Goal: Task Accomplishment & Management: Manage account settings

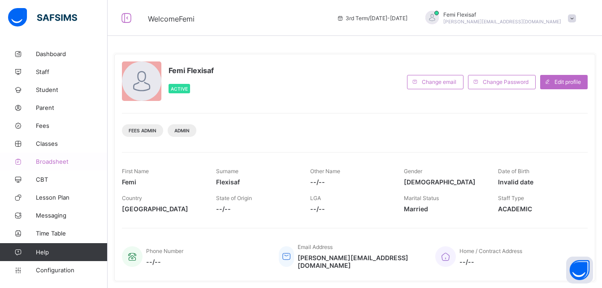
click at [52, 161] on span "Broadsheet" at bounding box center [72, 161] width 72 height 7
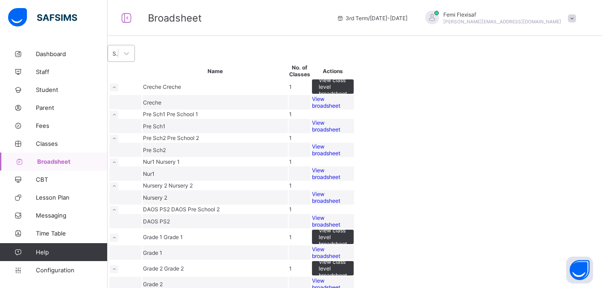
click at [135, 62] on div "Select Term" at bounding box center [121, 53] width 27 height 17
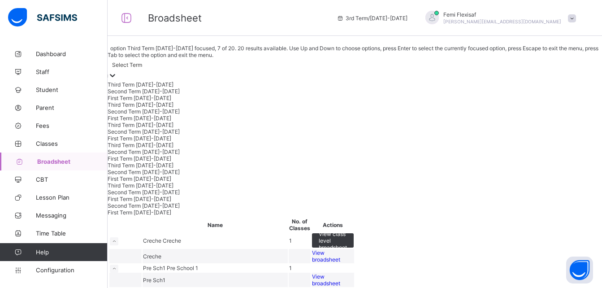
click at [180, 128] on div "Third Term 2023-2024" at bounding box center [355, 124] width 494 height 7
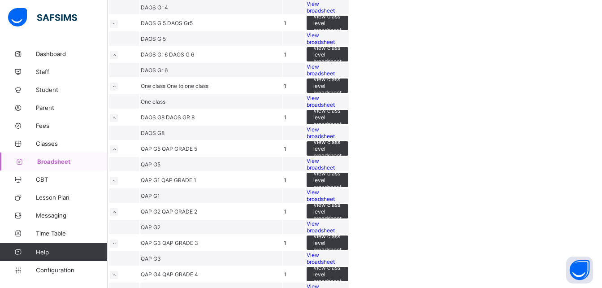
scroll to position [1021, 0]
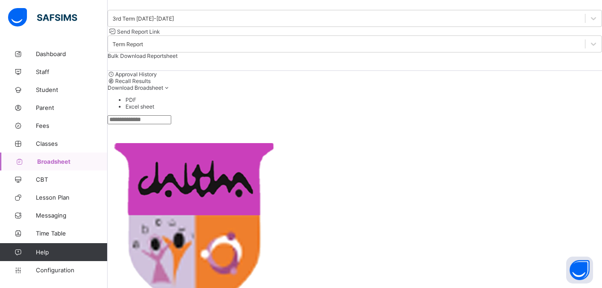
scroll to position [78, 0]
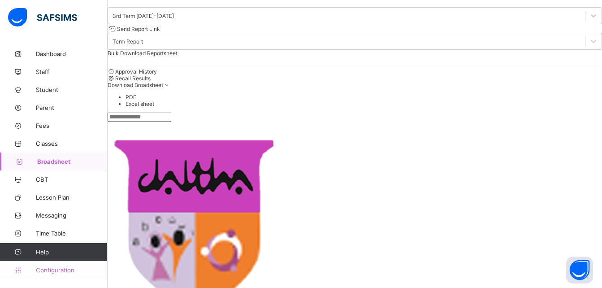
click at [57, 272] on span "Configuration" at bounding box center [71, 269] width 71 height 7
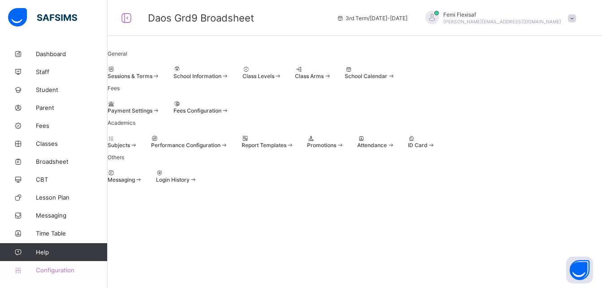
scroll to position [63, 0]
click at [160, 73] on div "Sessions & Terms" at bounding box center [134, 76] width 52 height 7
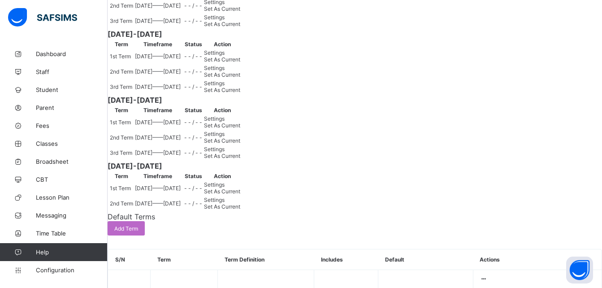
scroll to position [314, 0]
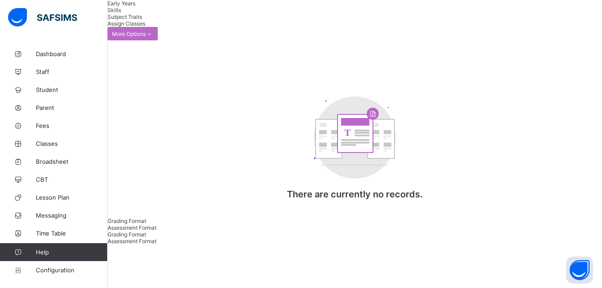
type input "**********"
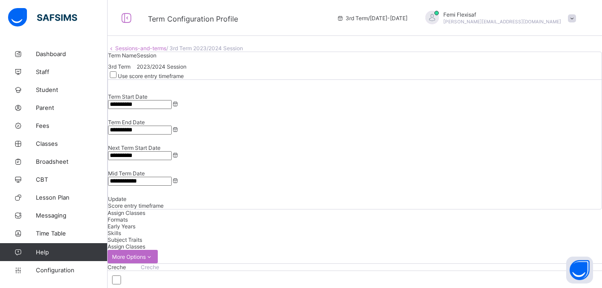
click at [128, 216] on span "Formats" at bounding box center [118, 219] width 20 height 7
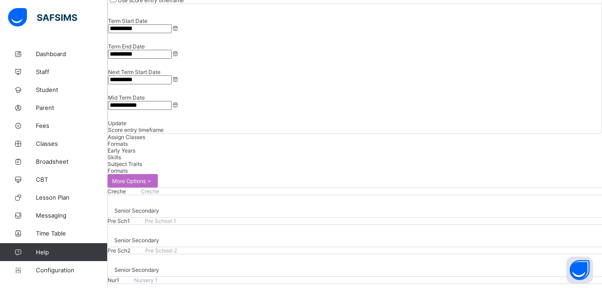
scroll to position [75, 0]
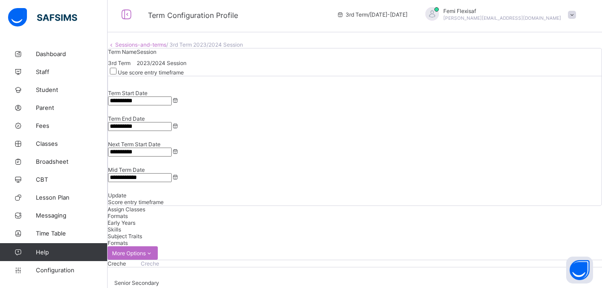
scroll to position [0, 0]
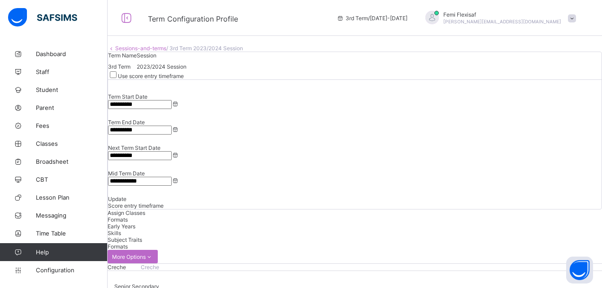
click at [159, 52] on link "Sessions-and-terms" at bounding box center [140, 48] width 51 height 7
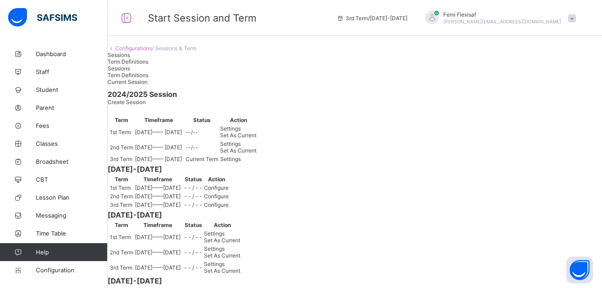
click at [241, 162] on span "Settings" at bounding box center [230, 158] width 21 height 7
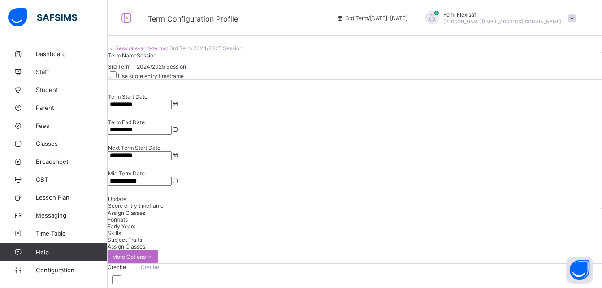
click at [128, 216] on span "Formats" at bounding box center [118, 219] width 20 height 7
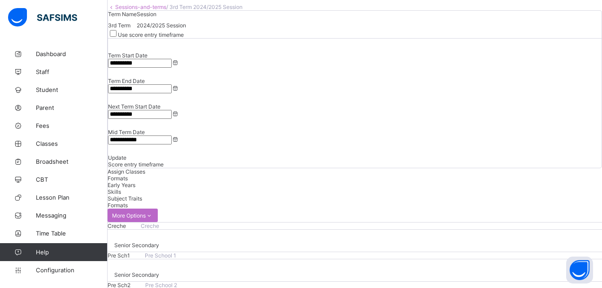
scroll to position [125, 0]
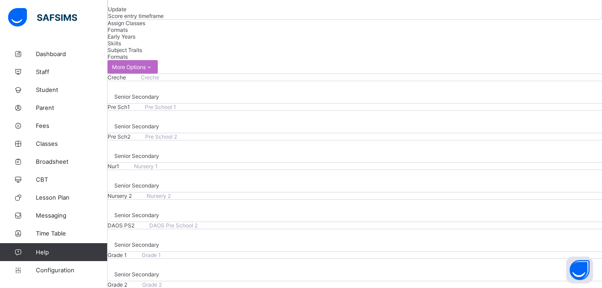
scroll to position [188, 0]
click at [61, 269] on span "Configuration" at bounding box center [71, 269] width 71 height 7
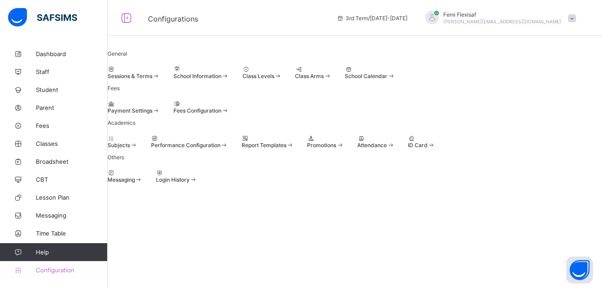
scroll to position [63, 0]
click at [220, 148] on span "Performance Configuration" at bounding box center [185, 145] width 69 height 7
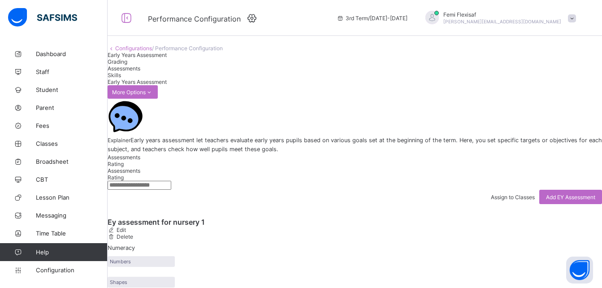
click at [140, 72] on span "Assessments" at bounding box center [124, 68] width 33 height 7
click at [127, 65] on span "Grading" at bounding box center [118, 61] width 20 height 7
click at [148, 52] on link "Configurations" at bounding box center [133, 48] width 37 height 7
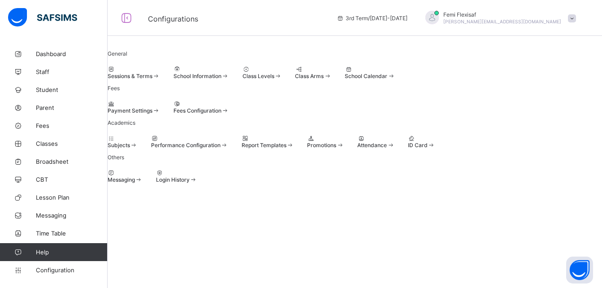
click at [152, 79] on span "Sessions & Terms" at bounding box center [130, 76] width 45 height 7
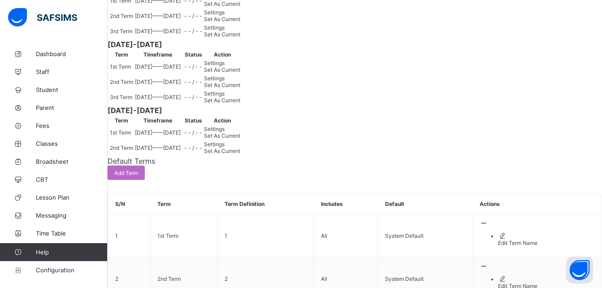
scroll to position [394, 0]
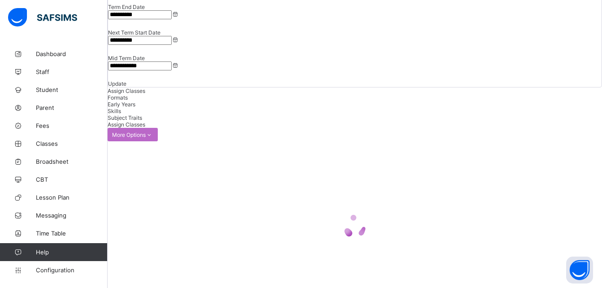
scroll to position [120, 0]
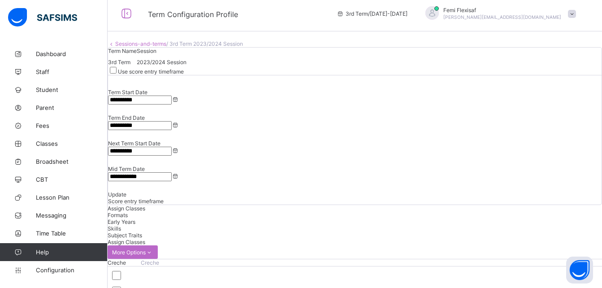
scroll to position [0, 0]
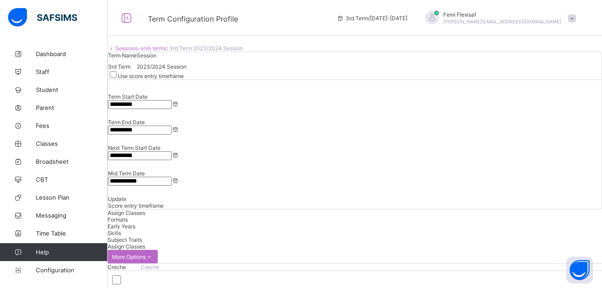
click at [128, 216] on span "Formats" at bounding box center [118, 219] width 20 height 7
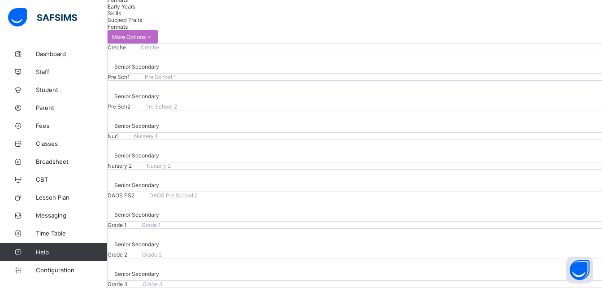
scroll to position [219, 0]
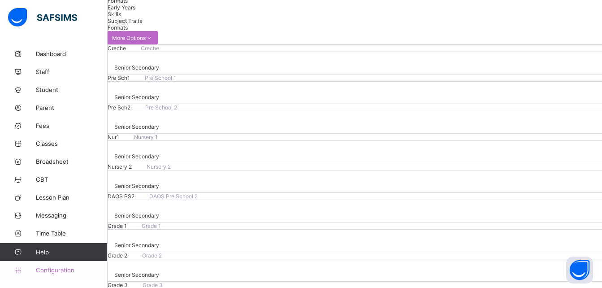
click at [58, 270] on span "Configuration" at bounding box center [71, 269] width 71 height 7
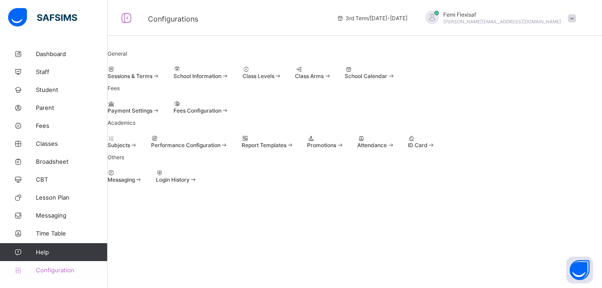
scroll to position [63, 0]
click at [286, 148] on span "Report Templates" at bounding box center [263, 145] width 45 height 7
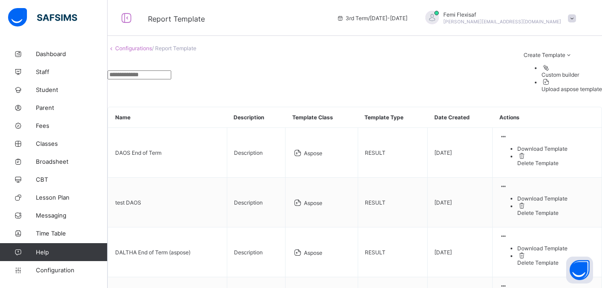
click at [551, 92] on div "Upload aspose template" at bounding box center [571, 89] width 60 height 7
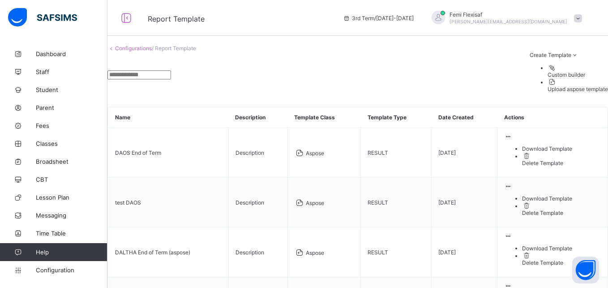
type input "**********"
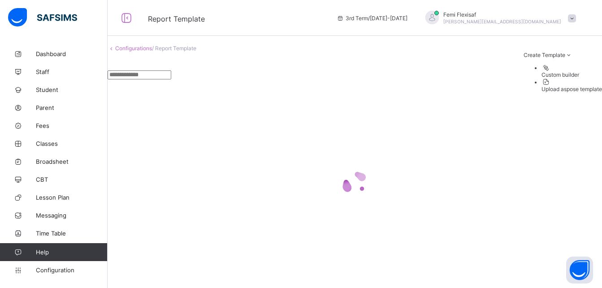
click at [151, 52] on link "Configurations" at bounding box center [133, 48] width 37 height 7
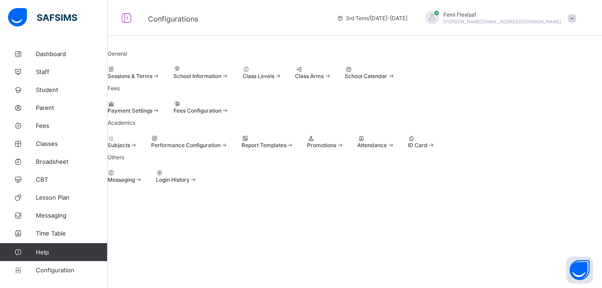
click at [242, 73] on span at bounding box center [242, 73] width 0 height 0
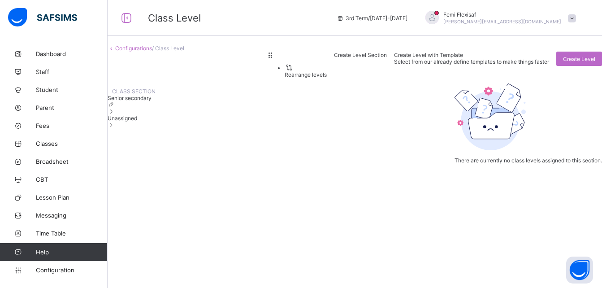
click at [150, 128] on div "Unassigned" at bounding box center [132, 121] width 48 height 13
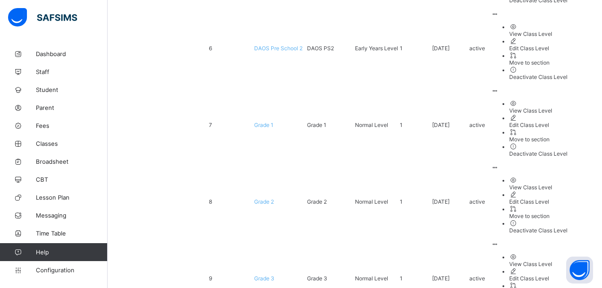
scroll to position [469, 0]
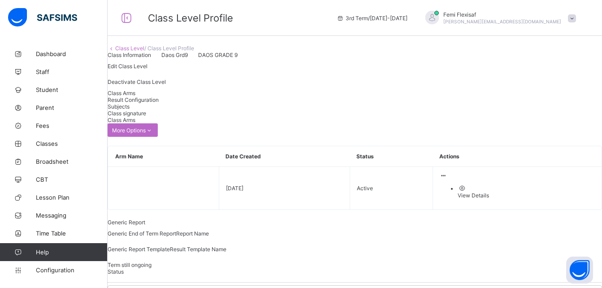
click at [189, 103] on div "Result Configuration" at bounding box center [355, 99] width 494 height 7
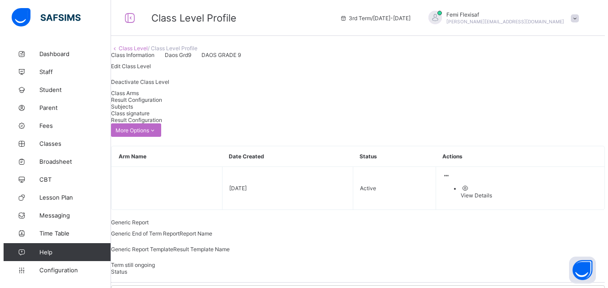
scroll to position [134, 0]
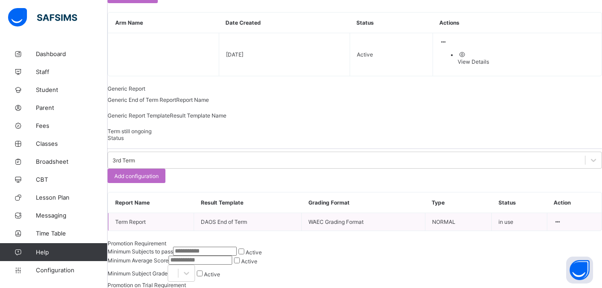
click at [559, 225] on div at bounding box center [558, 221] width 8 height 7
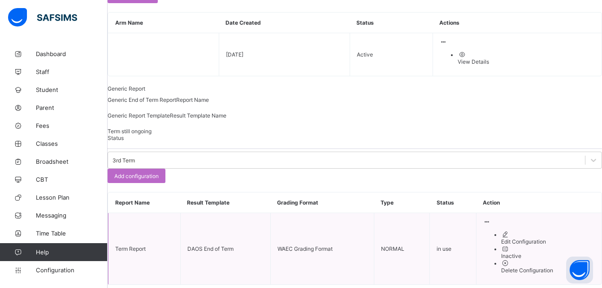
click at [526, 245] on div "Edit Configuration" at bounding box center [548, 241] width 94 height 7
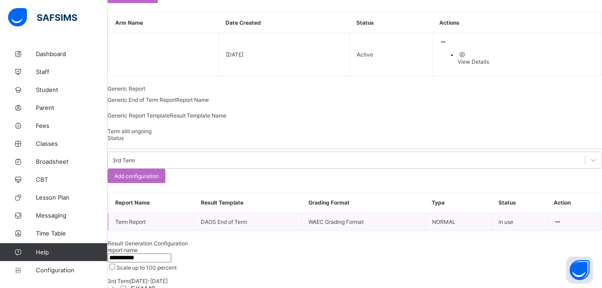
type input "**********"
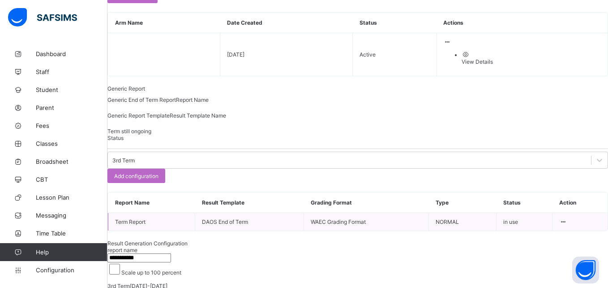
click at [442, 246] on div "**********" at bounding box center [358, 254] width 501 height 16
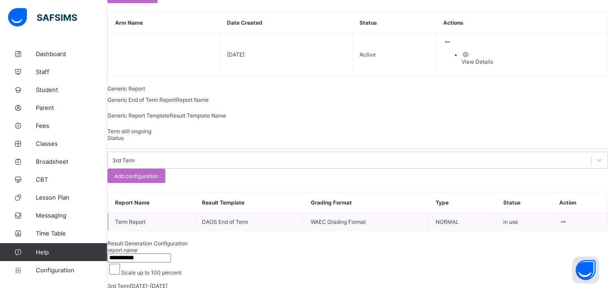
scroll to position [67, 0]
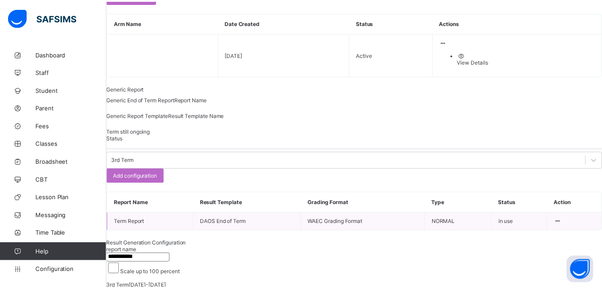
scroll to position [0, 0]
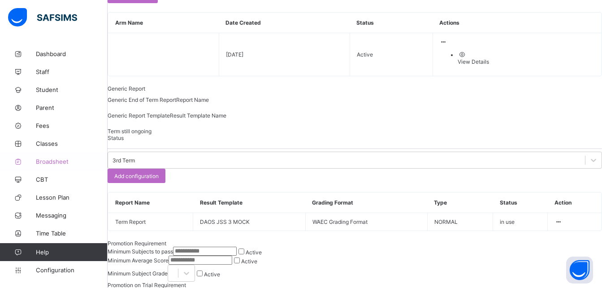
click at [56, 160] on span "Broadsheet" at bounding box center [72, 161] width 72 height 7
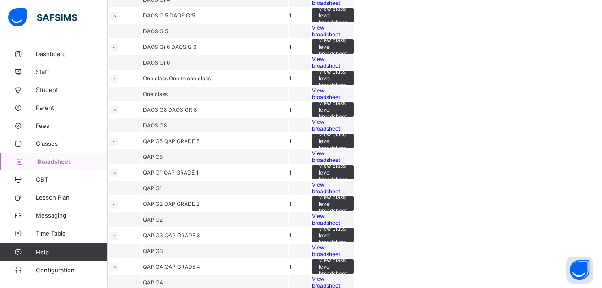
scroll to position [1027, 0]
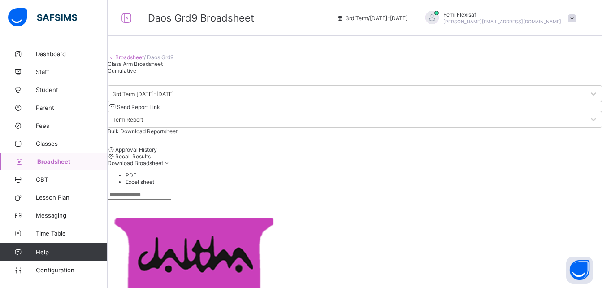
click at [290, 146] on div "3rd Term 2024-2025 Send Report Link Term Report Bulk Download Reportsheet" at bounding box center [355, 110] width 494 height 72
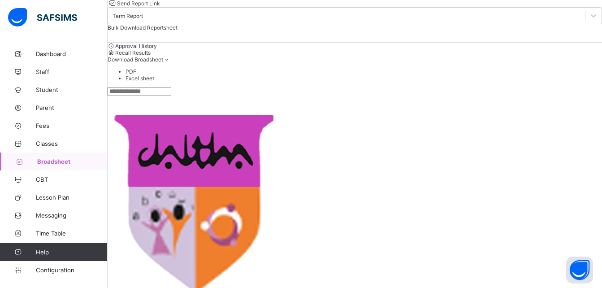
scroll to position [108, 0]
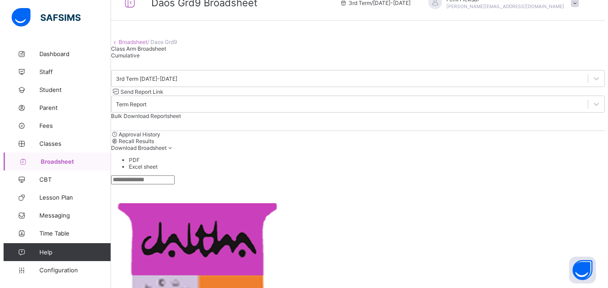
scroll to position [0, 0]
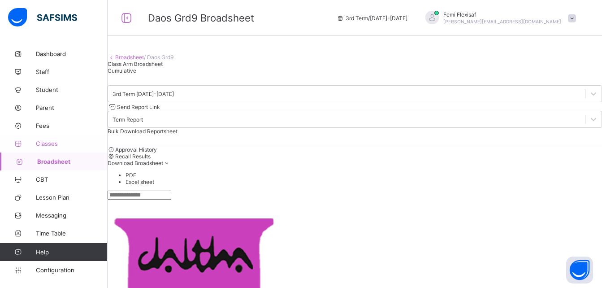
click at [45, 143] on span "Classes" at bounding box center [72, 143] width 72 height 7
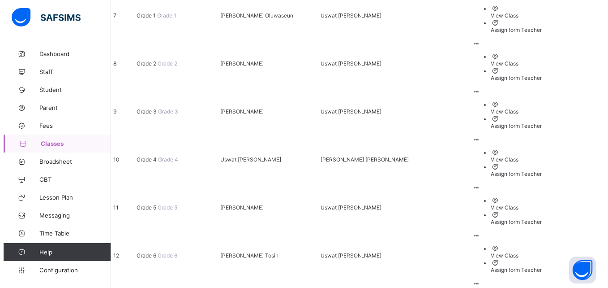
scroll to position [484, 0]
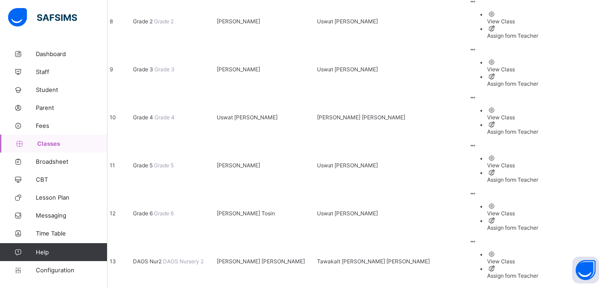
scroll to position [0, 0]
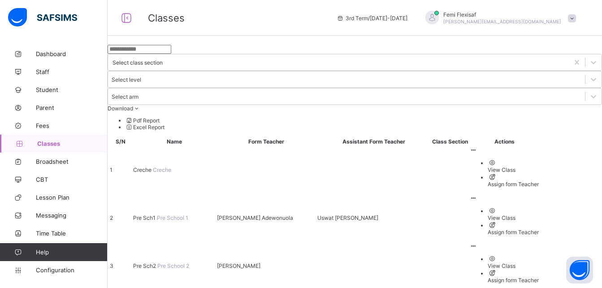
click at [576, 20] on span at bounding box center [572, 18] width 8 height 8
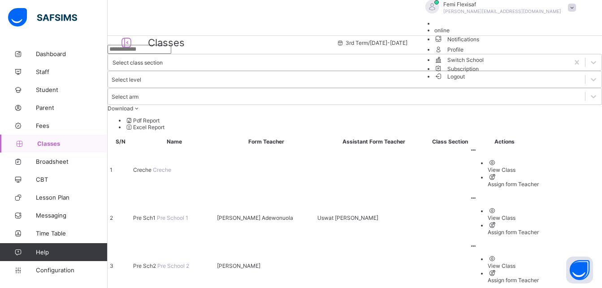
click at [465, 81] on span "Logout" at bounding box center [449, 76] width 31 height 9
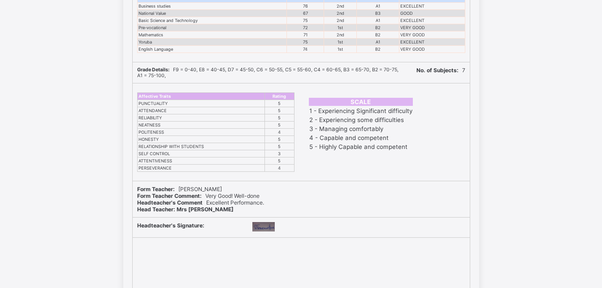
scroll to position [170, 0]
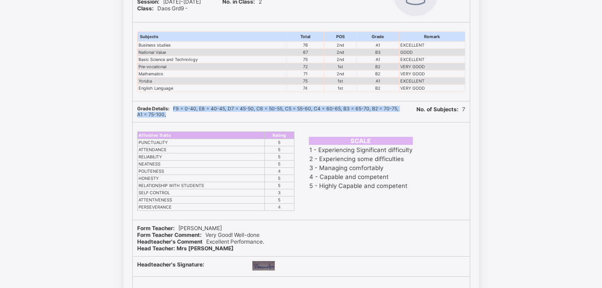
drag, startPoint x: 177, startPoint y: 108, endPoint x: 209, endPoint y: 113, distance: 32.2
click at [209, 113] on div "Grade Details: F9 = 0-40, E8 = 40-45, D7 = 45-50, C6 = 50-55, C5 = 55-60, C4 = …" at bounding box center [270, 112] width 266 height 12
copy span "F9 = 0-40, E8 = 40-45, D7 = 45-50, C6 = 50-55, C5 = 55-60, C4 = 60-65, B3 = 65-…"
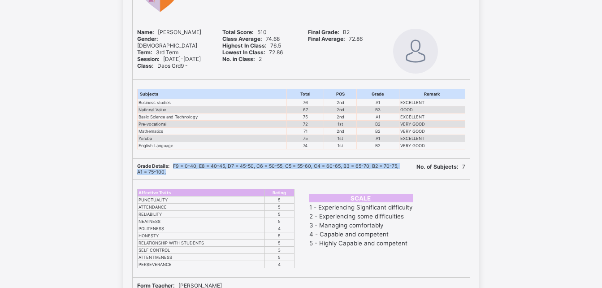
scroll to position [62, 0]
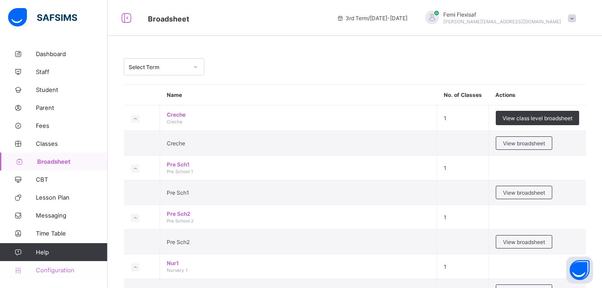
click at [59, 267] on span "Configuration" at bounding box center [71, 269] width 71 height 7
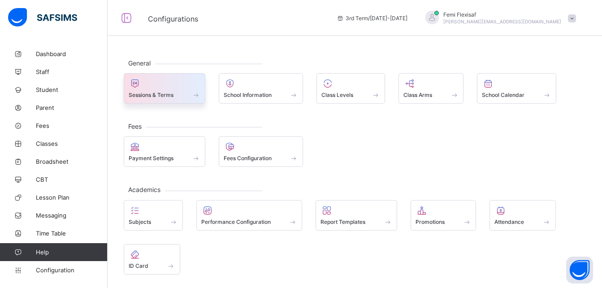
click at [159, 93] on span "Sessions & Terms" at bounding box center [151, 94] width 45 height 7
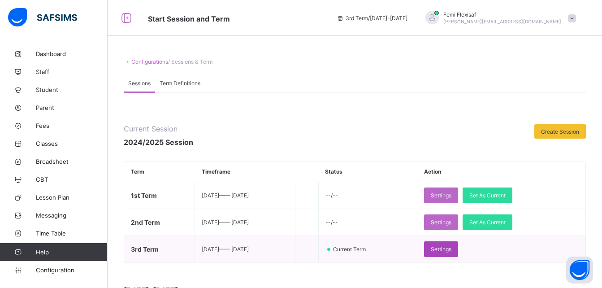
click at [451, 250] on span "Settings" at bounding box center [441, 249] width 21 height 7
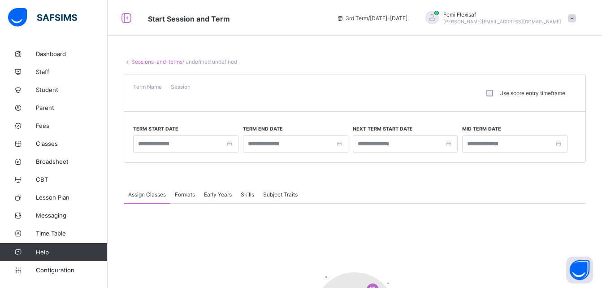
type input "**********"
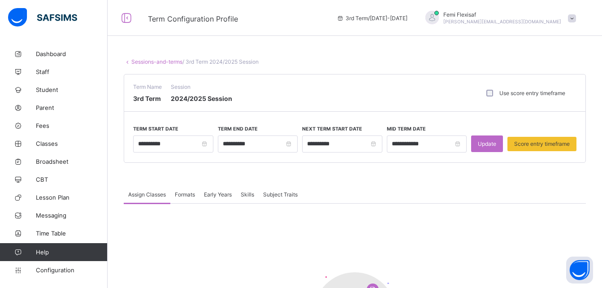
click at [186, 194] on span "Formats" at bounding box center [185, 194] width 20 height 7
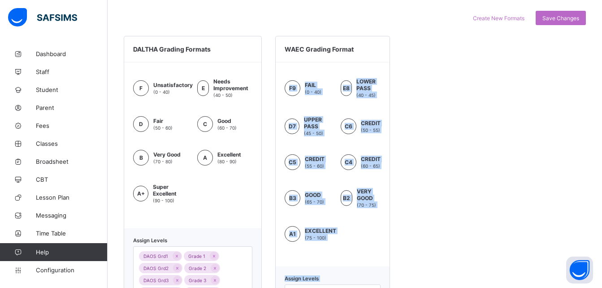
scroll to position [305, 0]
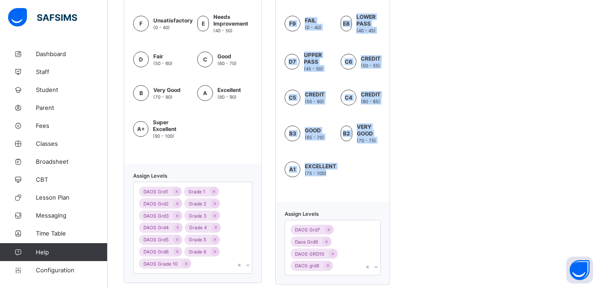
drag, startPoint x: 285, startPoint y: 99, endPoint x: 342, endPoint y: 183, distance: 101.6
click at [342, 183] on div "F9 FAIL (0 - 40) E8 LOWER PASS (40 - 45) D7 UPPER PASS (45 - 50) C6 CREDIT (50 …" at bounding box center [333, 100] width 114 height 204
copy div "F9 FAIL (0 - 40) E8 LOWER PASS (40 - 45) D7 UPPER PASS (45 - 50) C6 CREDIT (50 …"
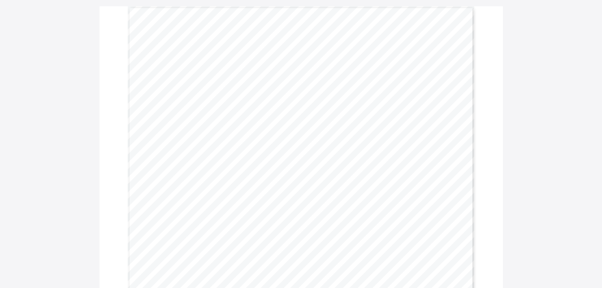
scroll to position [78, 0]
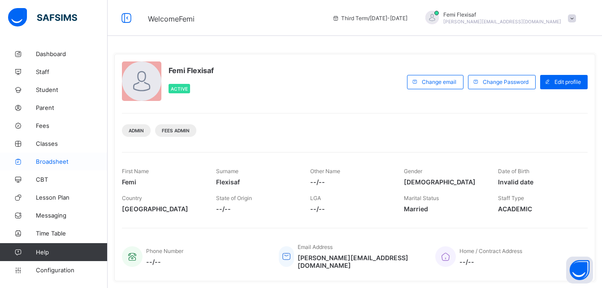
click at [47, 156] on link "Broadsheet" at bounding box center [54, 161] width 108 height 18
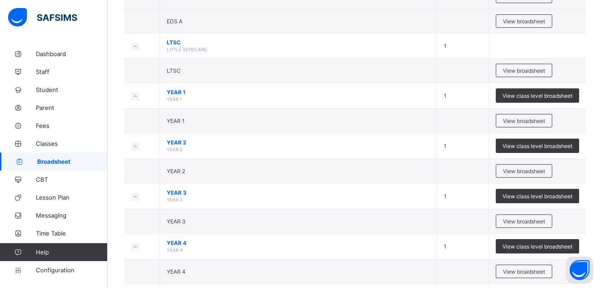
scroll to position [319, 0]
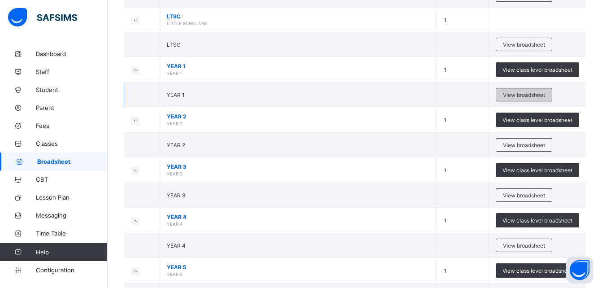
click at [529, 96] on span "View broadsheet" at bounding box center [524, 94] width 42 height 7
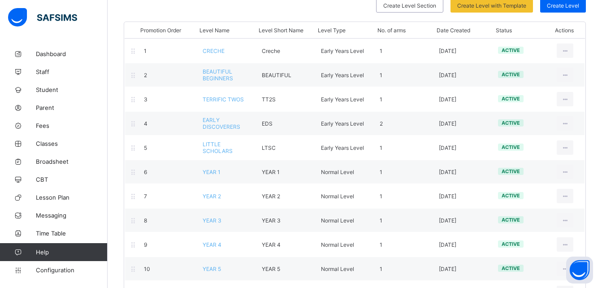
scroll to position [98, 0]
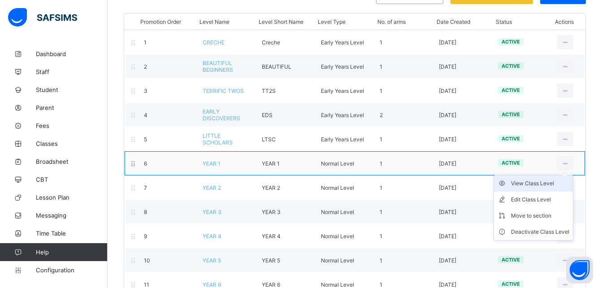
click at [535, 189] on li "View Class Level" at bounding box center [533, 183] width 79 height 16
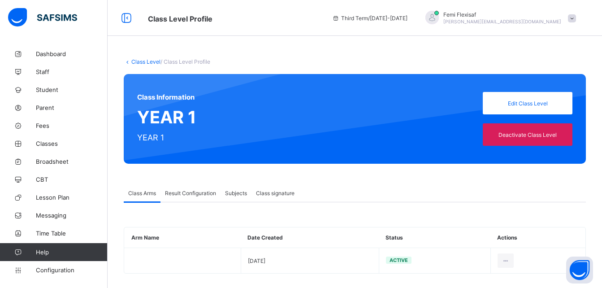
click at [185, 185] on div "Result Configuration" at bounding box center [190, 193] width 60 height 18
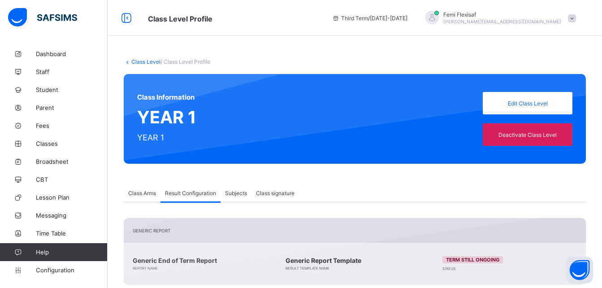
scroll to position [159, 0]
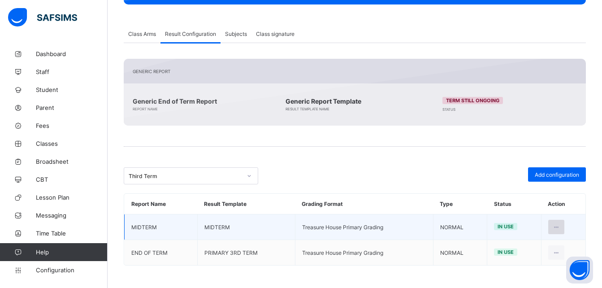
click at [560, 227] on icon at bounding box center [556, 227] width 8 height 7
click at [527, 250] on div "Edit Configuration" at bounding box center [534, 246] width 52 height 9
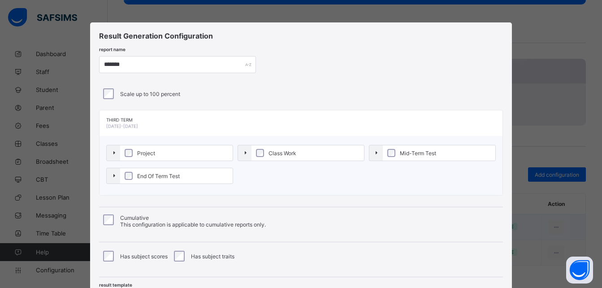
type input "*******"
click at [396, 82] on div "Result Generation Configuration report name ******* Scale up to 100 percent Thi…" at bounding box center [300, 172] width 421 height 301
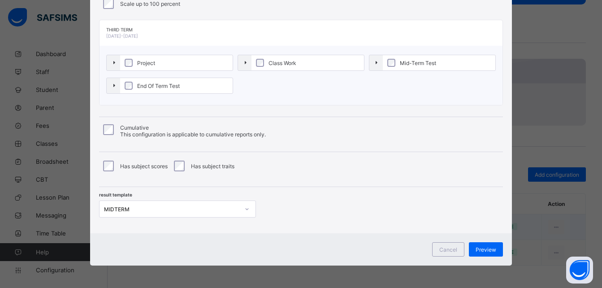
scroll to position [72, 0]
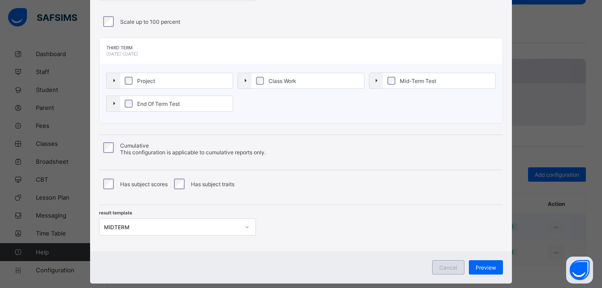
click at [447, 265] on span "Cancel" at bounding box center [448, 267] width 18 height 7
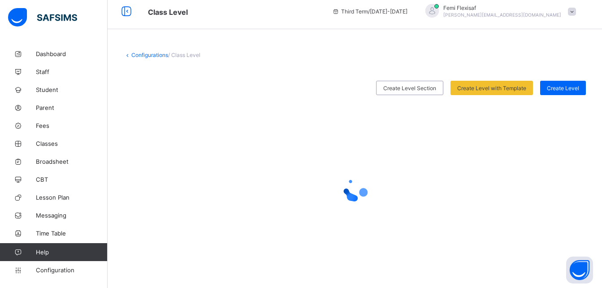
scroll to position [120, 0]
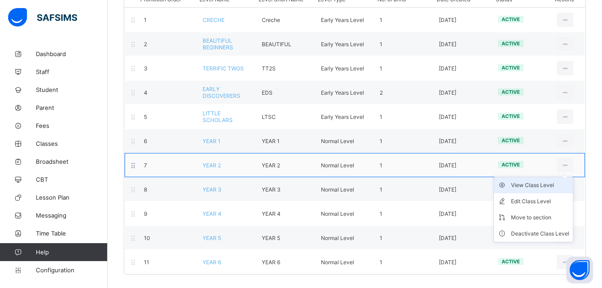
click at [535, 185] on div "View Class Level" at bounding box center [540, 185] width 58 height 9
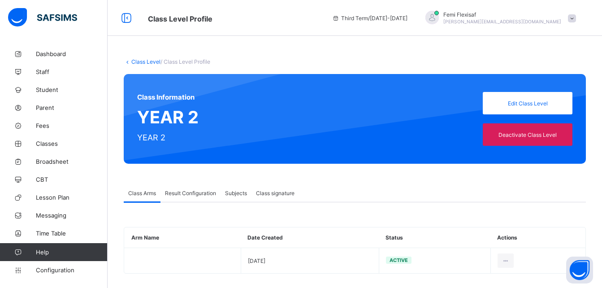
click at [187, 193] on span "Result Configuration" at bounding box center [190, 193] width 51 height 7
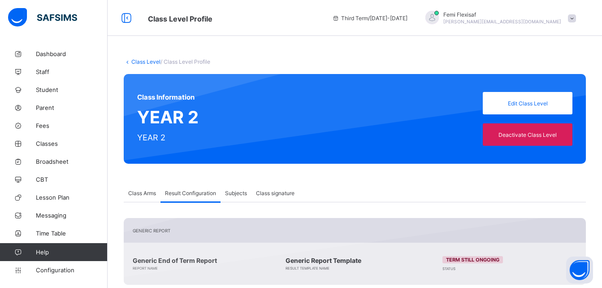
scroll to position [185, 0]
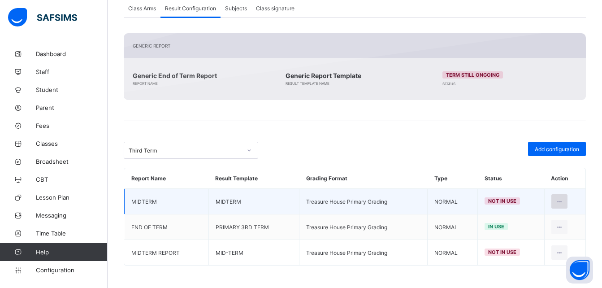
click at [563, 200] on icon at bounding box center [560, 201] width 8 height 7
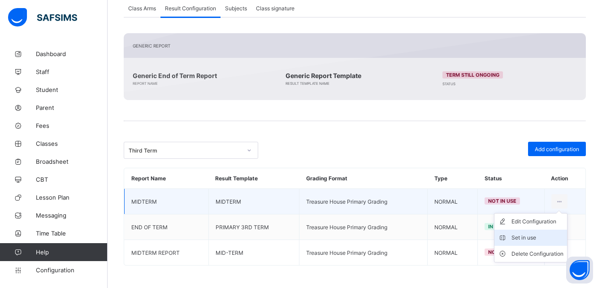
click at [531, 239] on div "Set in use" at bounding box center [537, 237] width 52 height 9
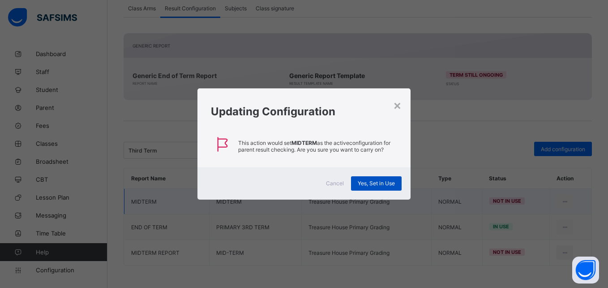
click at [367, 181] on span "Yes, Set in Use" at bounding box center [376, 183] width 37 height 7
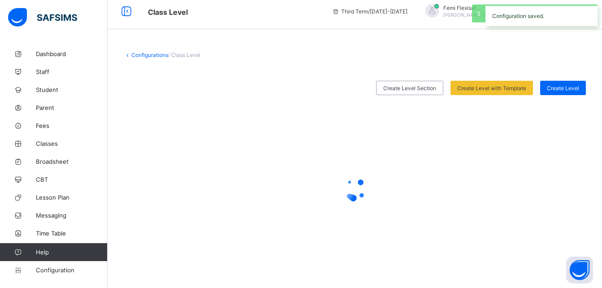
scroll to position [120, 0]
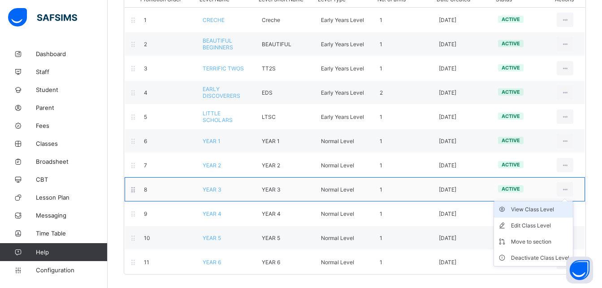
click at [532, 213] on div "View Class Level" at bounding box center [540, 209] width 58 height 9
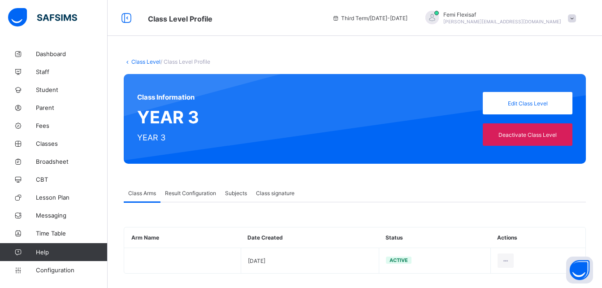
click at [194, 190] on span "Result Configuration" at bounding box center [190, 193] width 51 height 7
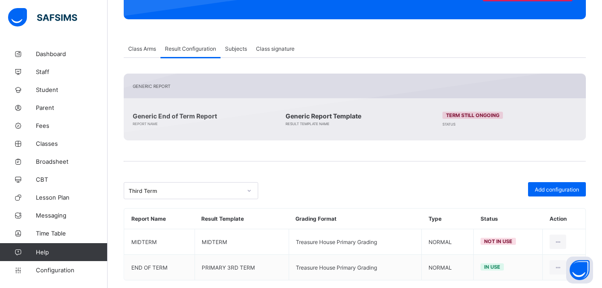
scroll to position [159, 0]
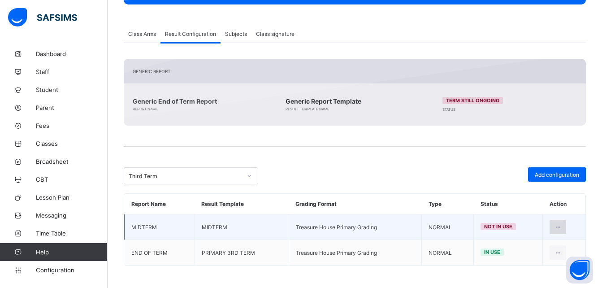
click at [561, 228] on icon at bounding box center [558, 227] width 8 height 7
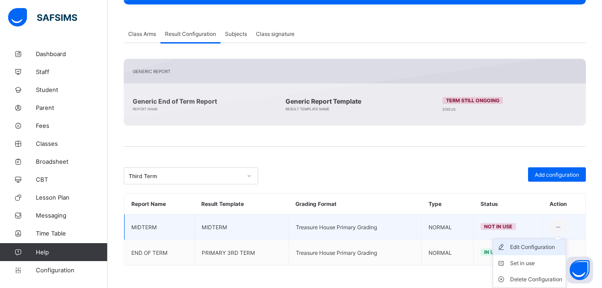
click at [533, 246] on div "Edit Configuration" at bounding box center [536, 246] width 52 height 9
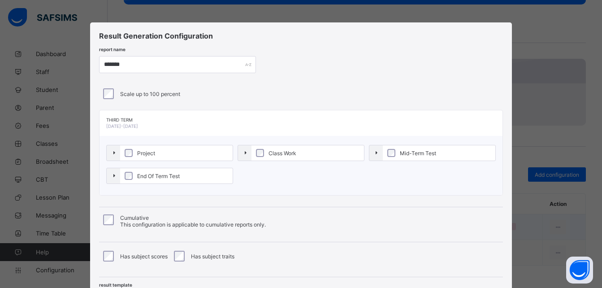
type input "*******"
click at [407, 67] on div "report name *******" at bounding box center [300, 64] width 403 height 17
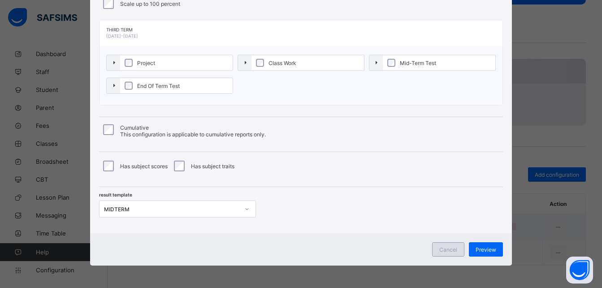
click at [446, 245] on div "Cancel" at bounding box center [448, 249] width 32 height 14
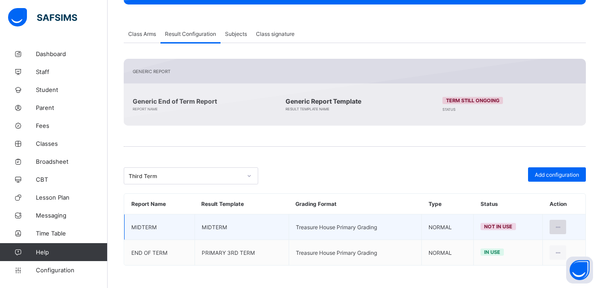
click at [561, 227] on icon at bounding box center [558, 227] width 8 height 7
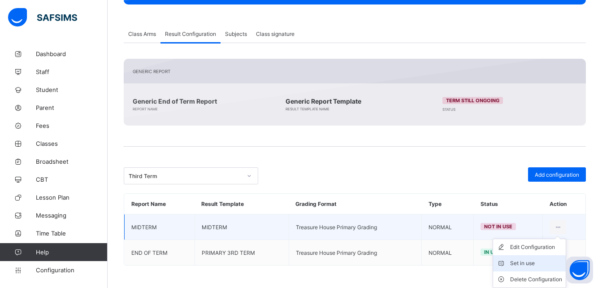
click at [522, 266] on div "Set in use" at bounding box center [536, 262] width 52 height 9
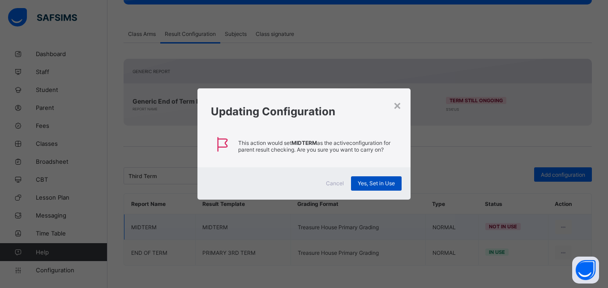
click at [375, 184] on span "Yes, Set in Use" at bounding box center [376, 183] width 37 height 7
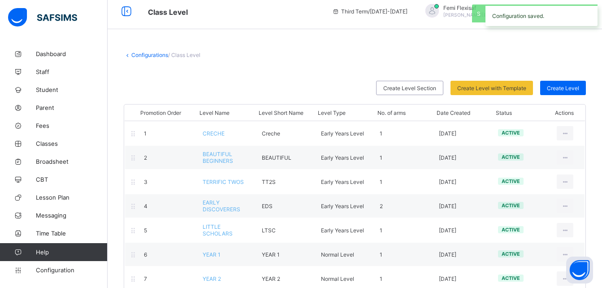
scroll to position [120, 0]
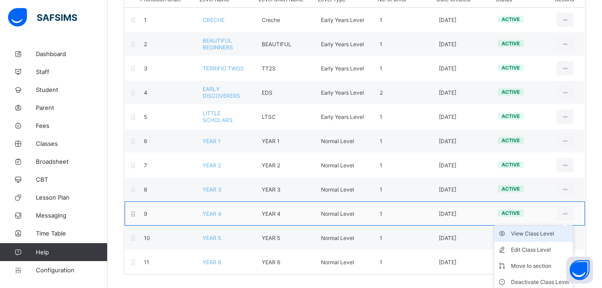
click at [545, 236] on div "View Class Level" at bounding box center [540, 233] width 58 height 9
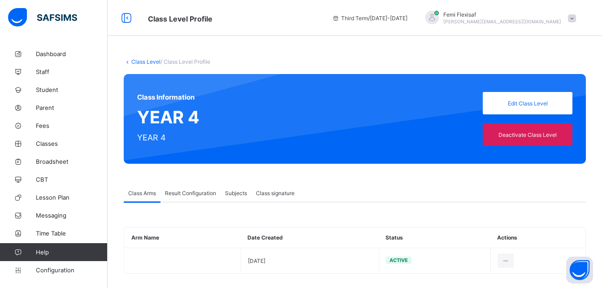
click at [181, 195] on span "Result Configuration" at bounding box center [190, 193] width 51 height 7
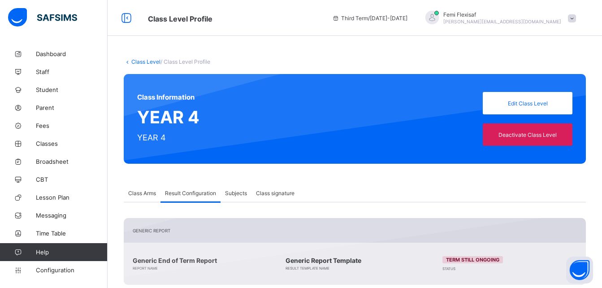
scroll to position [159, 0]
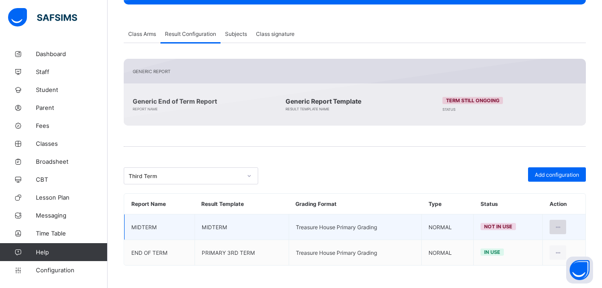
click at [561, 229] on icon at bounding box center [558, 227] width 8 height 7
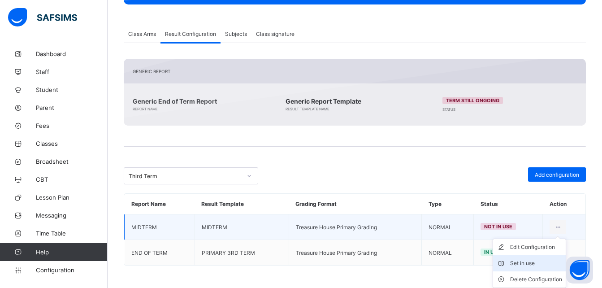
click at [526, 263] on div "Set in use" at bounding box center [536, 262] width 52 height 9
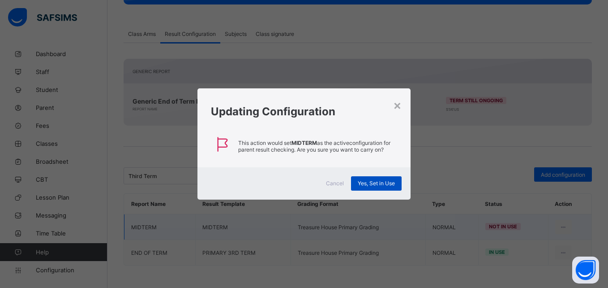
click at [373, 180] on span "Yes, Set in Use" at bounding box center [376, 183] width 37 height 7
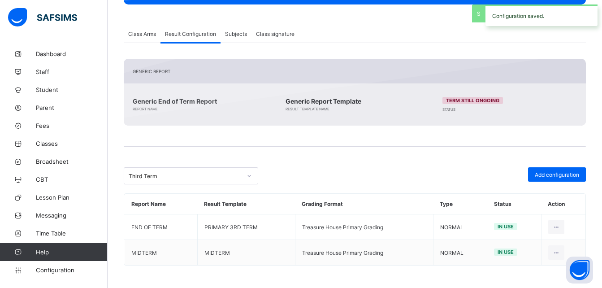
scroll to position [0, 0]
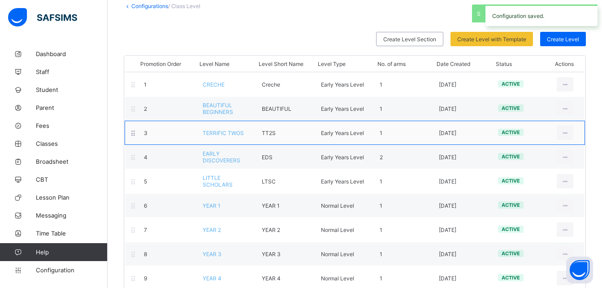
scroll to position [120, 0]
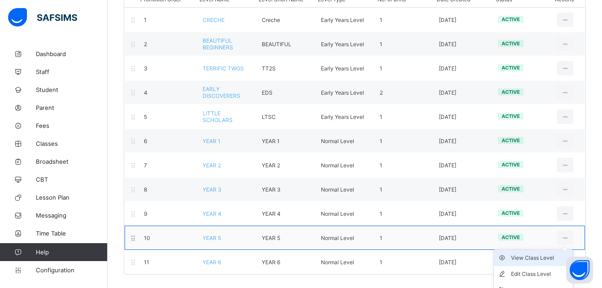
click at [529, 259] on div "View Class Level" at bounding box center [540, 257] width 58 height 9
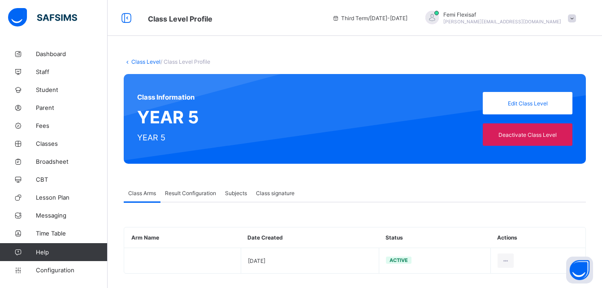
click at [186, 194] on span "Result Configuration" at bounding box center [190, 193] width 51 height 7
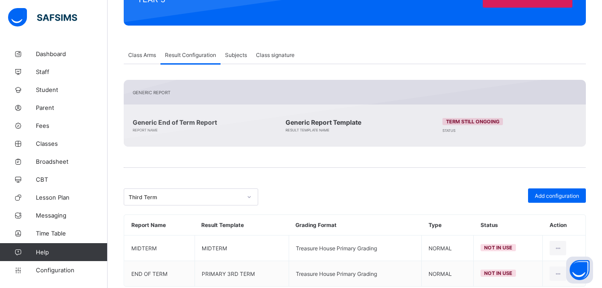
scroll to position [159, 0]
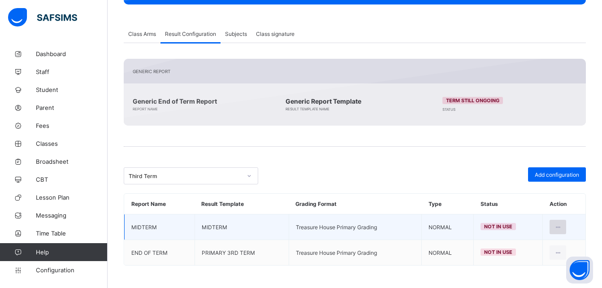
click at [563, 233] on div at bounding box center [557, 227] width 17 height 14
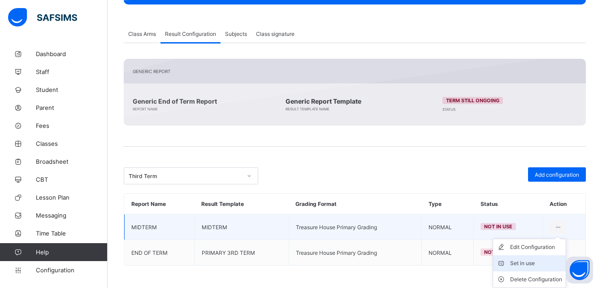
click at [521, 263] on div "Set in use" at bounding box center [536, 262] width 52 height 9
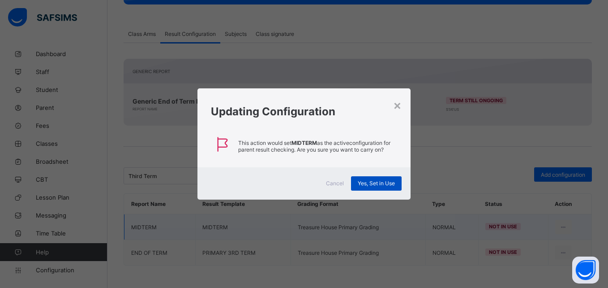
click at [377, 184] on span "Yes, Set in Use" at bounding box center [376, 183] width 37 height 7
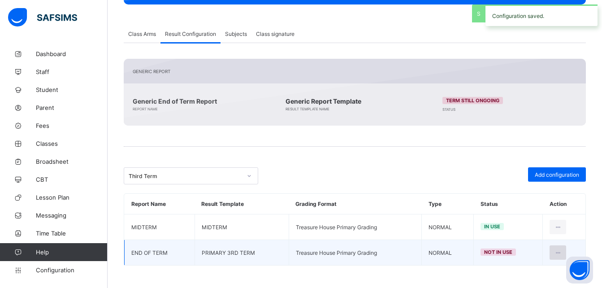
click at [560, 256] on div at bounding box center [557, 252] width 17 height 14
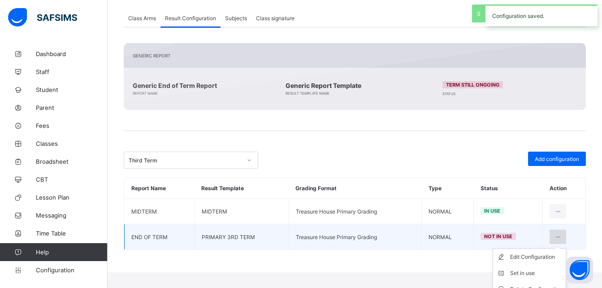
scroll to position [177, 0]
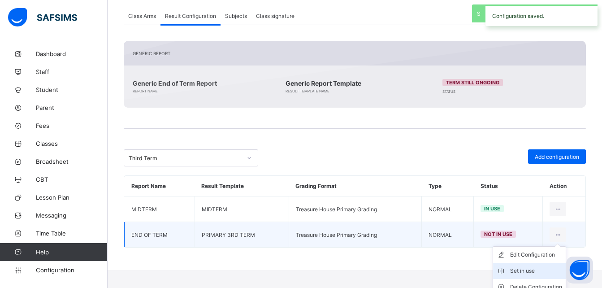
click at [534, 269] on div "Set in use" at bounding box center [536, 270] width 52 height 9
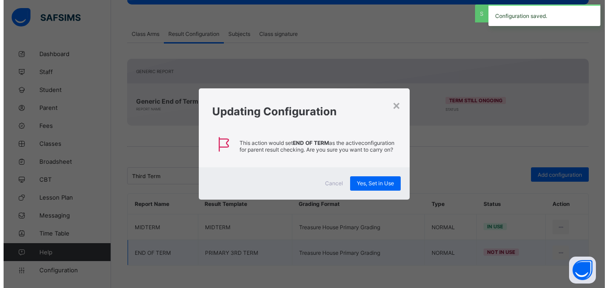
scroll to position [159, 0]
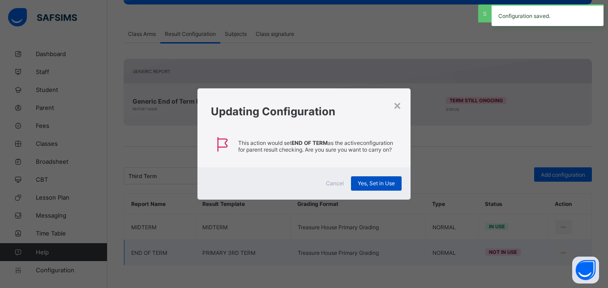
click at [366, 184] on span "Yes, Set in Use" at bounding box center [376, 183] width 37 height 7
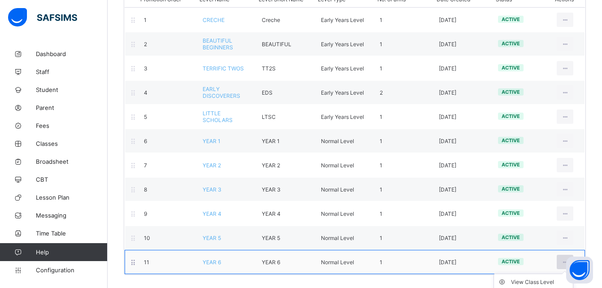
scroll to position [138, 0]
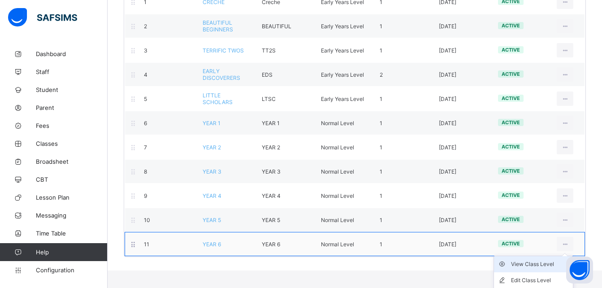
click at [540, 263] on div "View Class Level" at bounding box center [540, 263] width 58 height 9
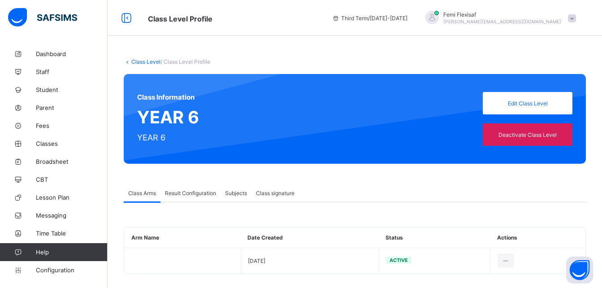
click at [187, 194] on span "Result Configuration" at bounding box center [190, 193] width 51 height 7
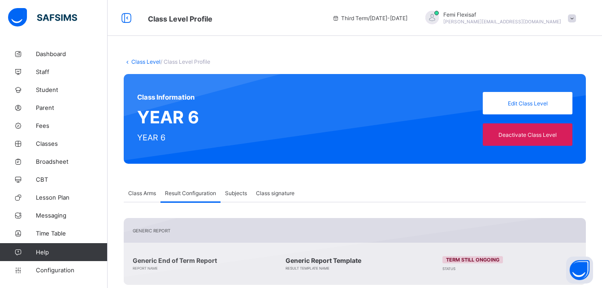
scroll to position [159, 0]
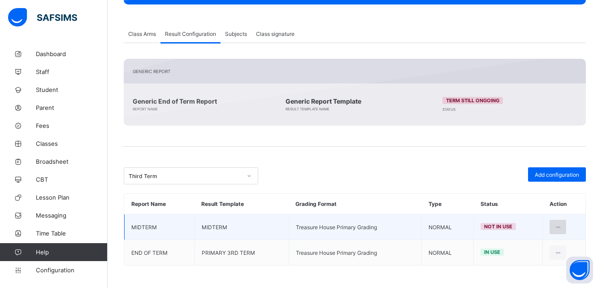
click at [561, 229] on icon at bounding box center [558, 227] width 8 height 7
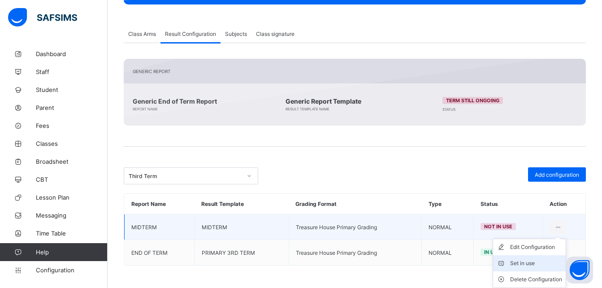
click at [515, 262] on div "Set in use" at bounding box center [536, 262] width 52 height 9
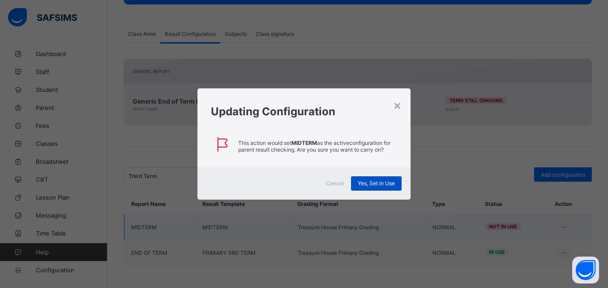
click at [364, 184] on span "Yes, Set in Use" at bounding box center [376, 183] width 37 height 7
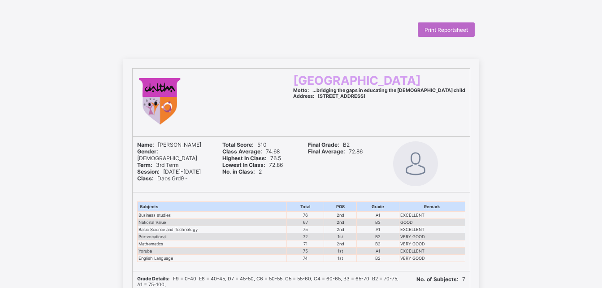
scroll to position [62, 0]
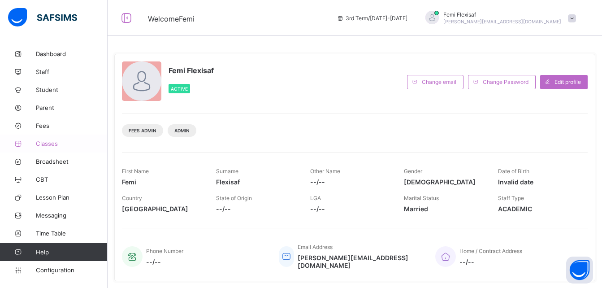
click at [53, 144] on span "Classes" at bounding box center [72, 143] width 72 height 7
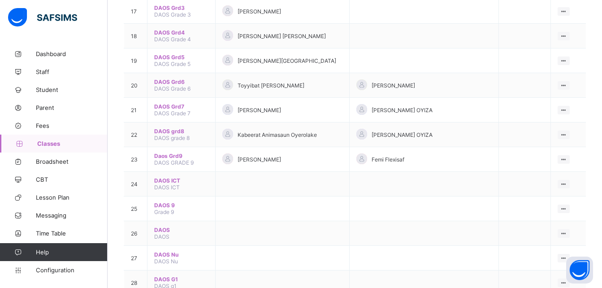
scroll to position [502, 0]
click at [168, 156] on span "Daos Grd9" at bounding box center [181, 154] width 54 height 7
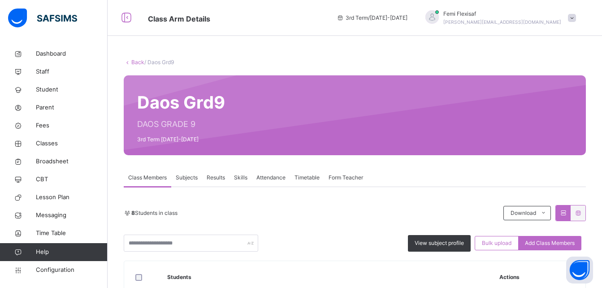
click at [209, 178] on span "Results" at bounding box center [216, 177] width 18 height 8
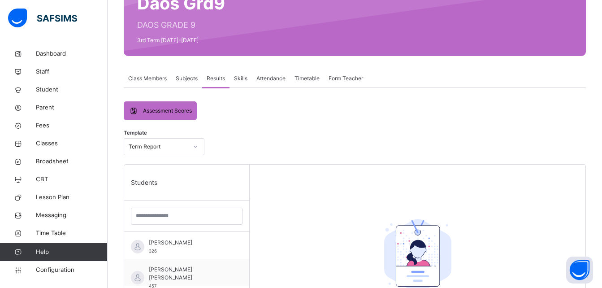
scroll to position [125, 0]
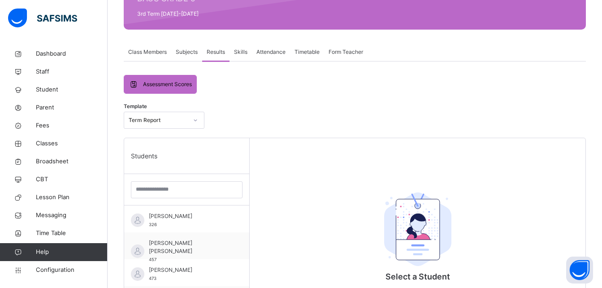
click at [158, 87] on span "Assessment Scores" at bounding box center [167, 84] width 49 height 8
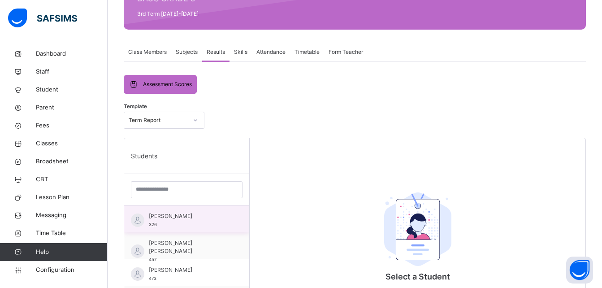
click at [162, 216] on span "[PERSON_NAME]" at bounding box center [189, 216] width 80 height 8
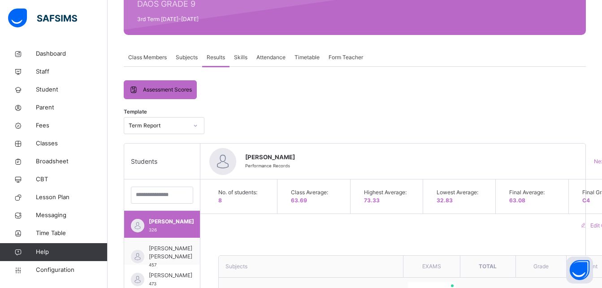
scroll to position [90, 0]
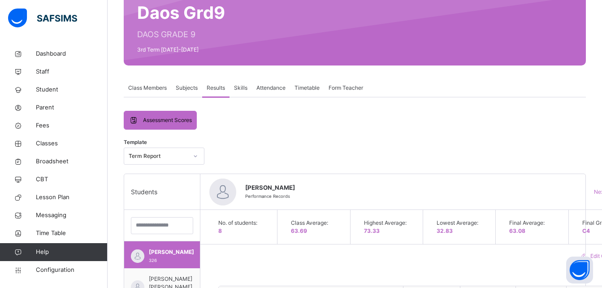
click at [189, 84] on span "Subjects" at bounding box center [187, 88] width 22 height 8
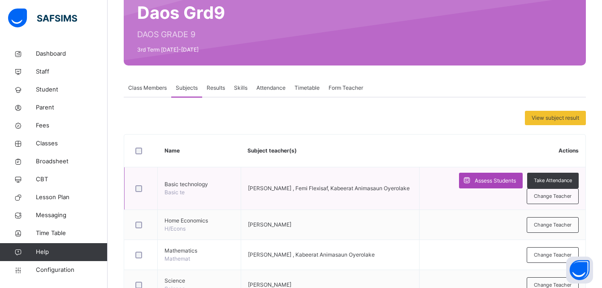
click at [487, 183] on span "Assess Students" at bounding box center [494, 181] width 41 height 8
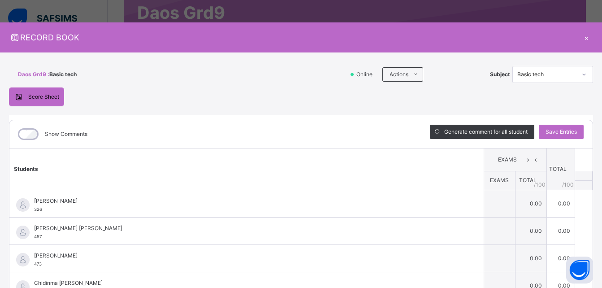
scroll to position [0, 0]
click at [580, 38] on div "×" at bounding box center [585, 37] width 13 height 12
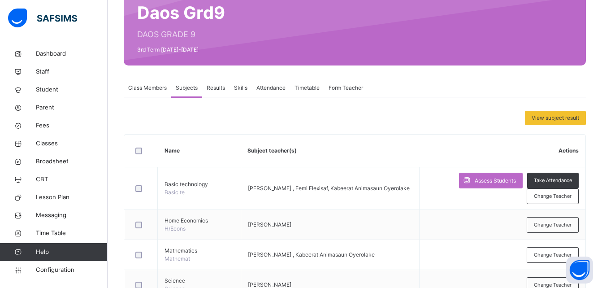
click at [210, 86] on span "Results" at bounding box center [216, 88] width 18 height 8
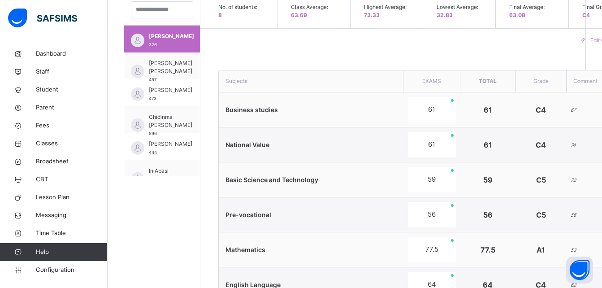
scroll to position [260, 0]
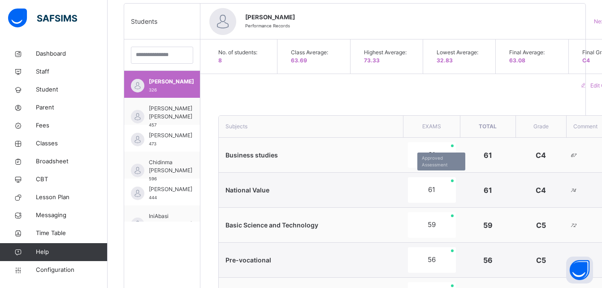
click at [409, 189] on div "61" at bounding box center [432, 190] width 48 height 26
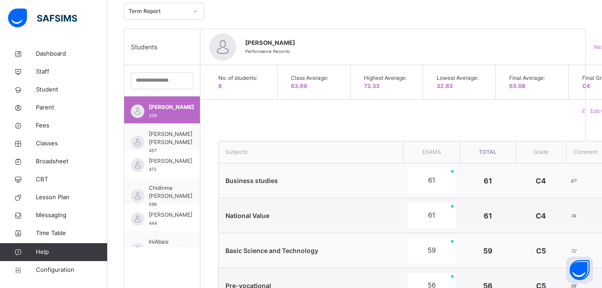
scroll to position [0, 0]
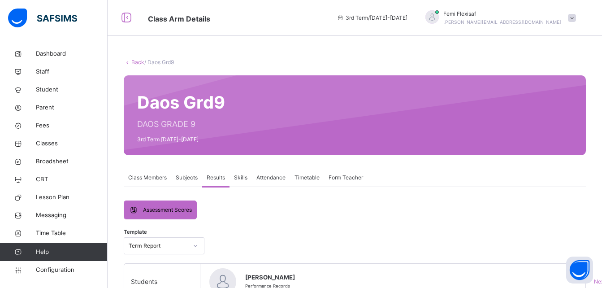
click at [185, 177] on span "Subjects" at bounding box center [187, 177] width 22 height 8
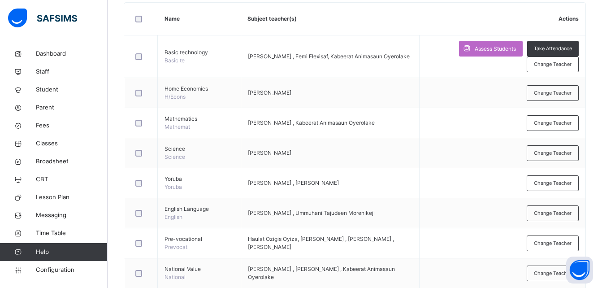
scroll to position [213, 0]
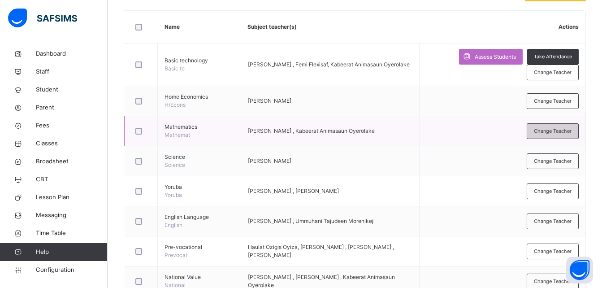
click at [550, 130] on span "Change Teacher" at bounding box center [553, 131] width 38 height 8
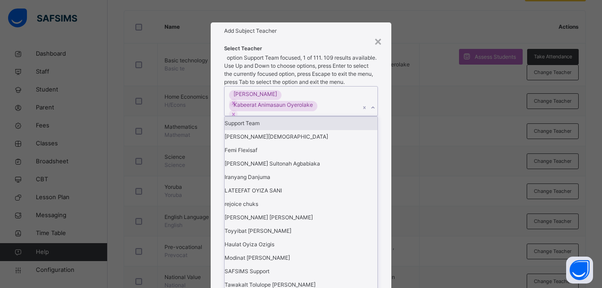
click at [334, 116] on div "Zainab Obasekore Kabeerat Animasaun Oyerolake" at bounding box center [292, 100] width 136 height 29
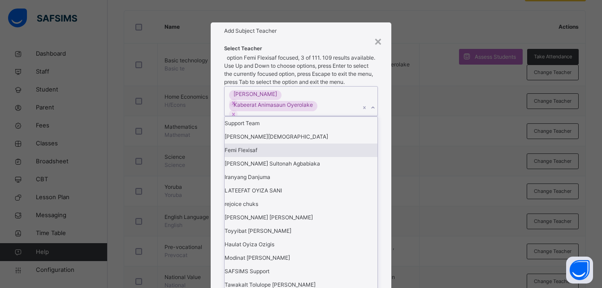
click at [249, 157] on div "Femi Flexisaf" at bounding box center [300, 149] width 153 height 13
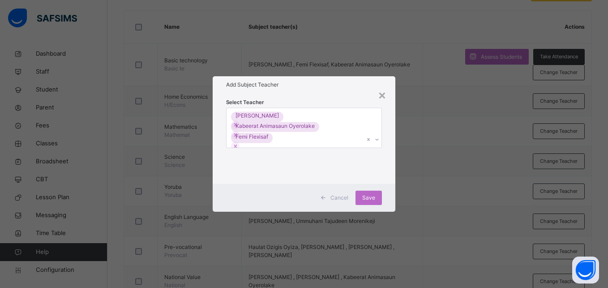
click at [320, 90] on div "Add Subject Teacher" at bounding box center [304, 84] width 182 height 17
click at [366, 199] on span "Save" at bounding box center [368, 198] width 13 height 8
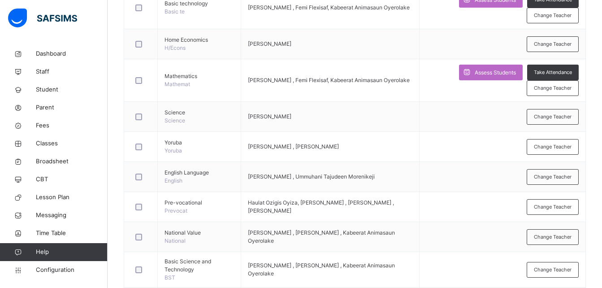
scroll to position [269, 0]
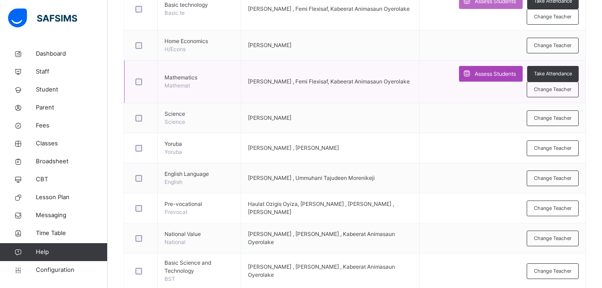
click at [499, 73] on span "Assess Students" at bounding box center [494, 74] width 41 height 8
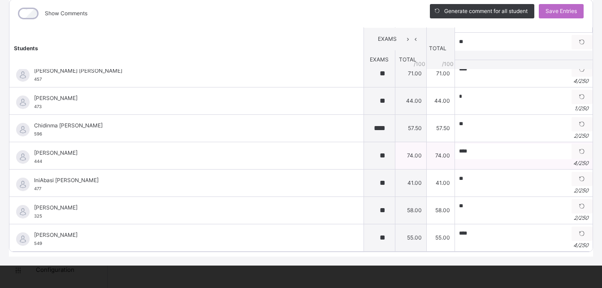
scroll to position [0, 0]
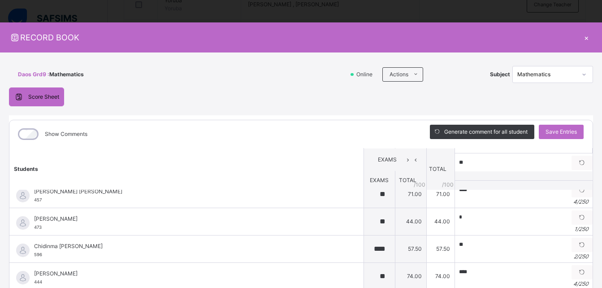
click at [582, 38] on div "×" at bounding box center [585, 37] width 13 height 12
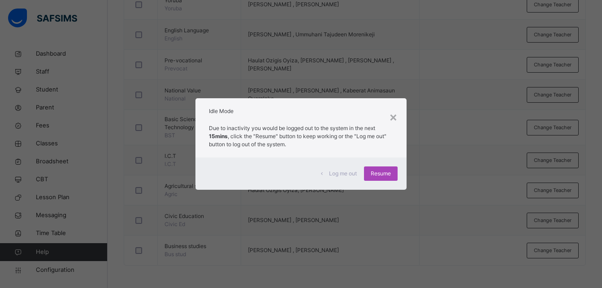
click at [376, 173] on span "Resume" at bounding box center [380, 173] width 20 height 8
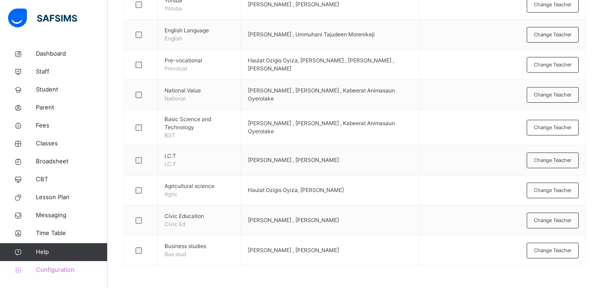
click at [60, 268] on span "Configuration" at bounding box center [71, 269] width 71 height 9
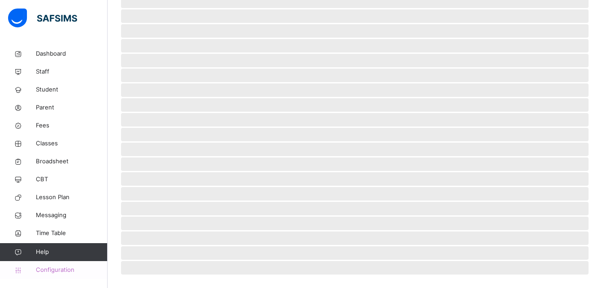
scroll to position [86, 0]
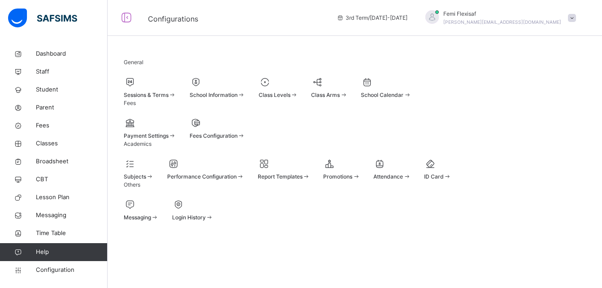
click at [302, 173] on span "Report Templates" at bounding box center [280, 176] width 45 height 7
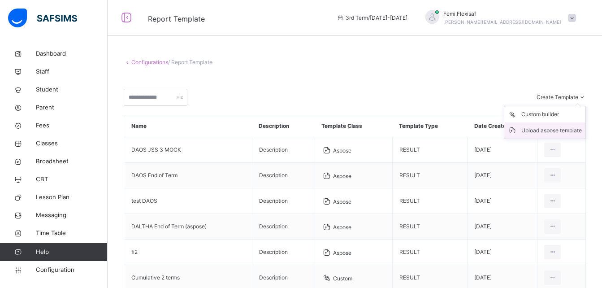
click at [545, 135] on div "Upload aspose template" at bounding box center [551, 130] width 60 height 9
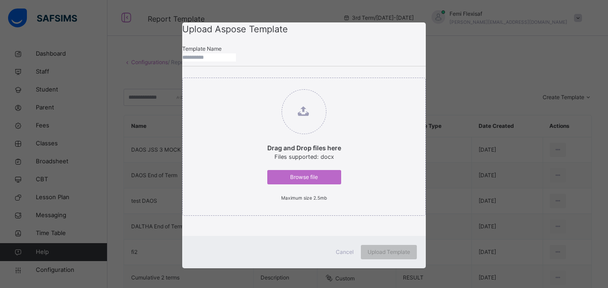
click at [223, 61] on input "text" at bounding box center [209, 57] width 54 height 8
type input "***"
click at [289, 181] on span "Browse file" at bounding box center [304, 177] width 60 height 8
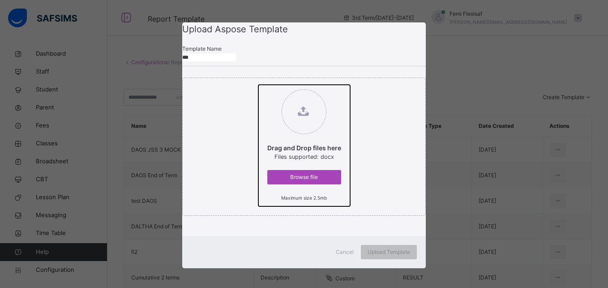
click at [258, 85] on input "Drag and Drop files here Files supported: docx Browse file Maximum size 2.5mb" at bounding box center [258, 85] width 0 height 0
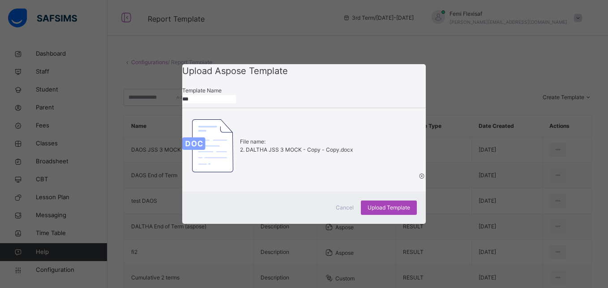
click at [391, 211] on span "Upload Template" at bounding box center [389, 207] width 43 height 8
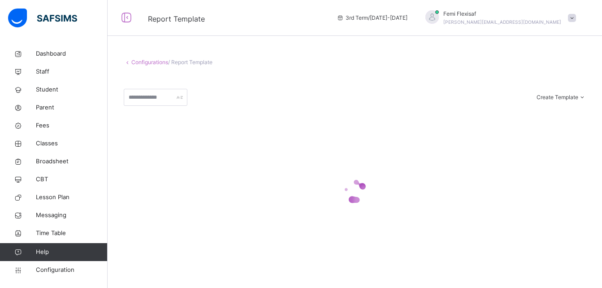
click at [151, 64] on link "Configurations" at bounding box center [149, 62] width 37 height 7
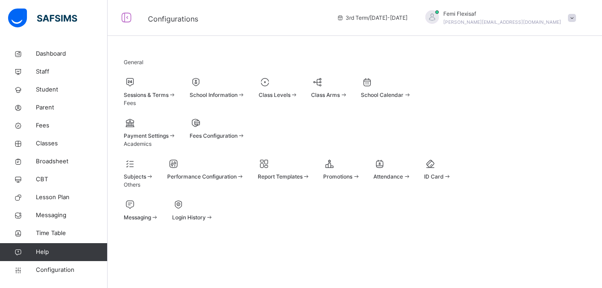
click at [290, 98] on span "Class Levels" at bounding box center [274, 94] width 32 height 7
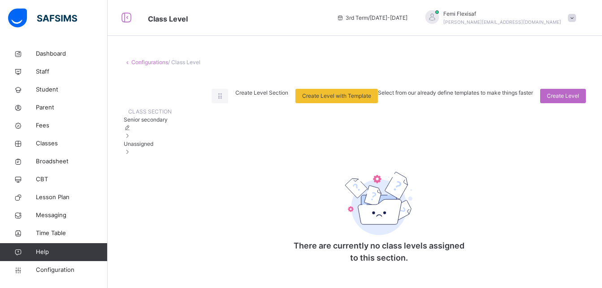
click at [141, 156] on div "Unassigned" at bounding box center [148, 148] width 48 height 16
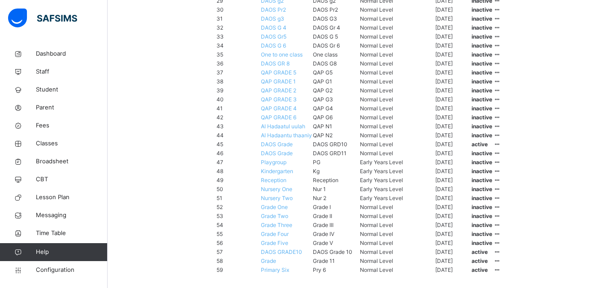
scroll to position [520, 0]
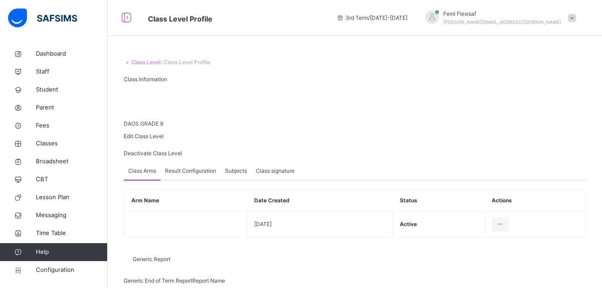
click at [182, 175] on span "Result Configuration" at bounding box center [190, 171] width 51 height 8
click at [326, 180] on div "Class Arms Result Configuration Subjects Class signature" at bounding box center [355, 171] width 462 height 18
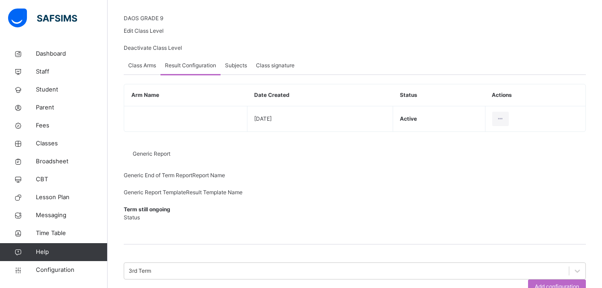
scroll to position [141, 0]
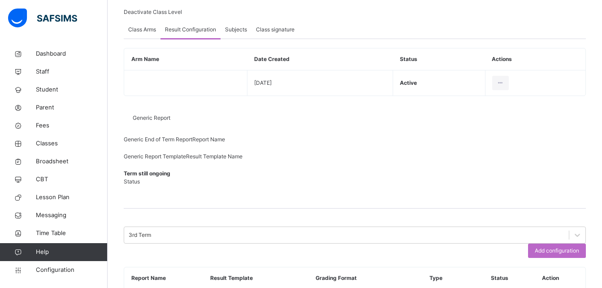
type input "**********"
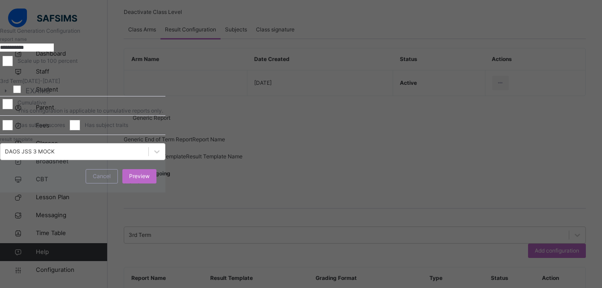
click at [165, 70] on div "Scale up to 100 percent" at bounding box center [82, 61] width 165 height 19
click at [165, 160] on div "DAOS JSS 3 MOCK" at bounding box center [82, 151] width 165 height 17
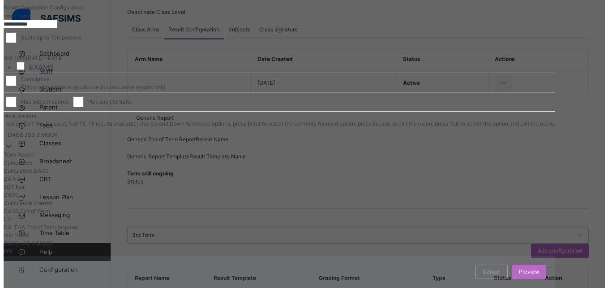
scroll to position [64, 0]
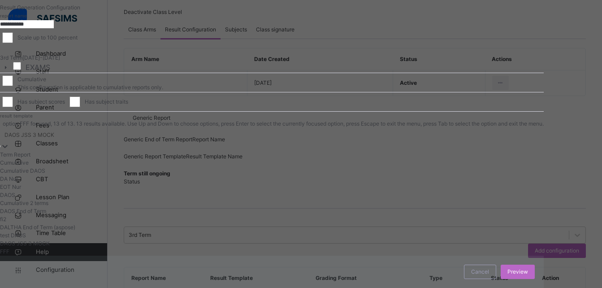
click at [134, 255] on div "FFF" at bounding box center [271, 251] width 543 height 8
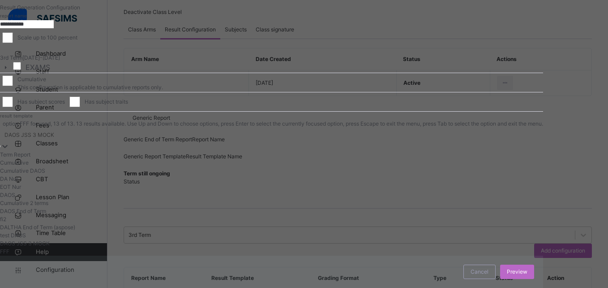
scroll to position [72, 0]
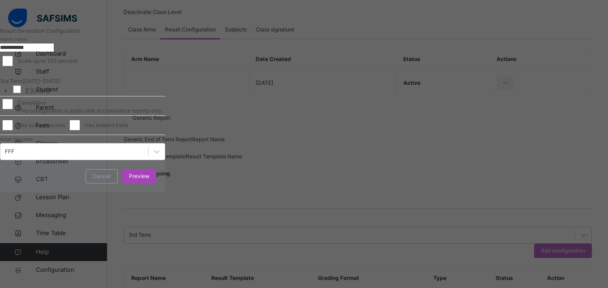
click at [150, 180] on span "Preview" at bounding box center [139, 176] width 21 height 8
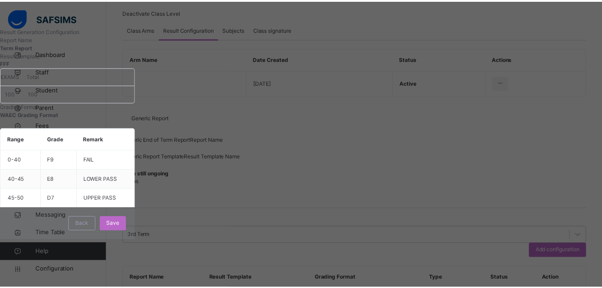
scroll to position [2, 0]
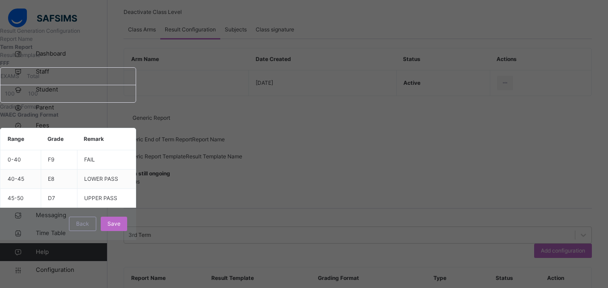
click at [121, 228] on span "Save" at bounding box center [114, 224] width 13 height 8
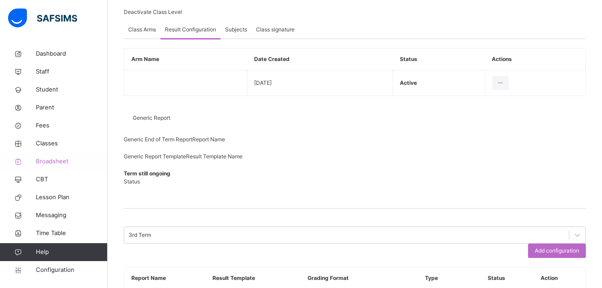
click at [59, 158] on span "Broadsheet" at bounding box center [72, 161] width 72 height 9
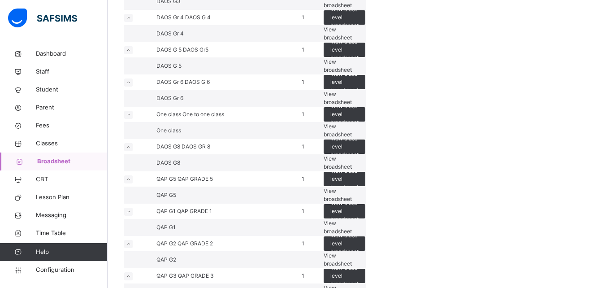
scroll to position [1039, 0]
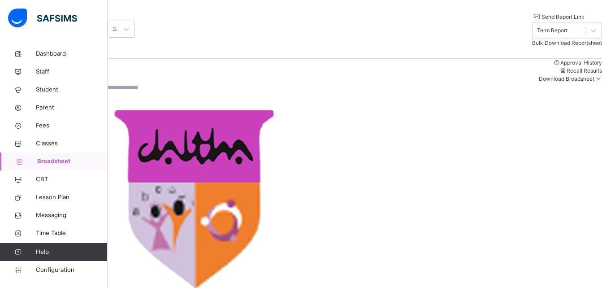
scroll to position [108, 0]
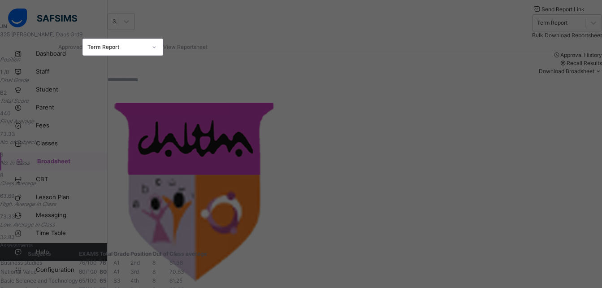
click at [207, 44] on div "View Reportsheet" at bounding box center [185, 47] width 44 height 8
click at [207, 138] on div "Position 1 /8 Final Grade B2 Total Score 440 Final Average 73.33 No. of Subject…" at bounding box center [103, 148] width 207 height 185
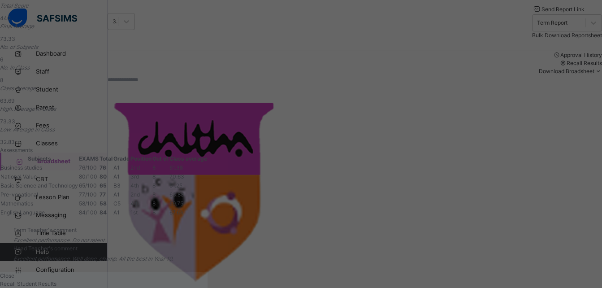
click at [14, 272] on span "Close" at bounding box center [7, 275] width 14 height 7
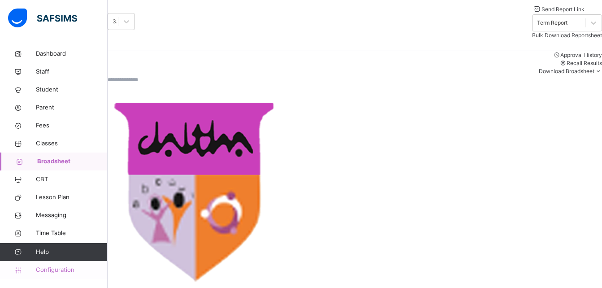
click at [67, 271] on span "Configuration" at bounding box center [71, 269] width 71 height 9
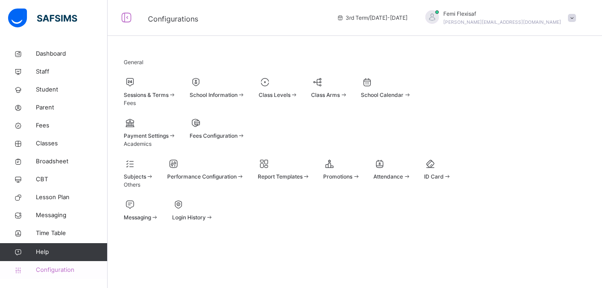
scroll to position [86, 0]
click at [302, 173] on span "Report Templates" at bounding box center [280, 176] width 45 height 7
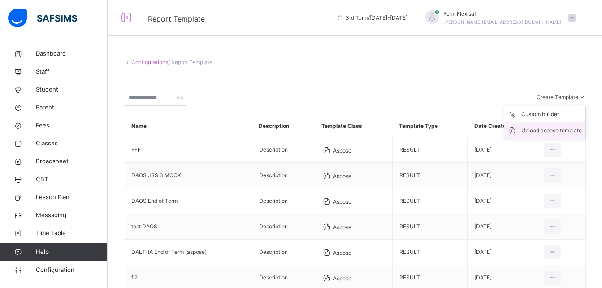
click at [548, 135] on div "Upload aspose template" at bounding box center [551, 130] width 60 height 9
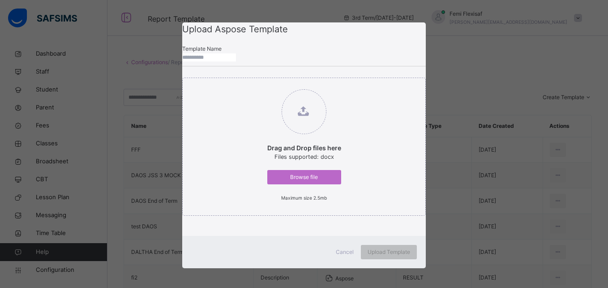
click at [220, 61] on input "text" at bounding box center [209, 57] width 54 height 8
type input "****"
click at [301, 181] on span "Browse file" at bounding box center [304, 177] width 60 height 8
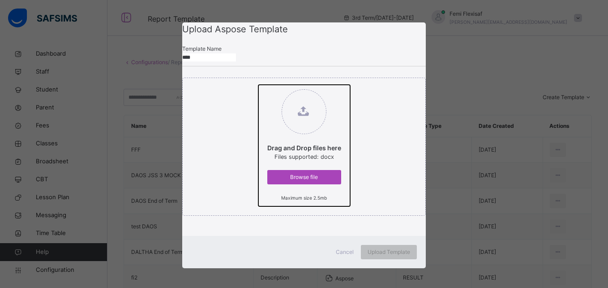
click at [258, 85] on input "Drag and Drop files here Files supported: docx Browse file Maximum size 2.5mb" at bounding box center [258, 85] width 0 height 0
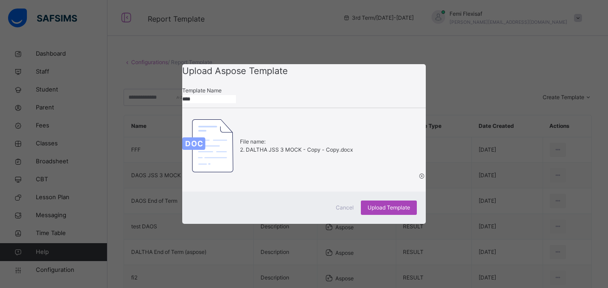
click at [397, 211] on span "Upload Template" at bounding box center [389, 207] width 43 height 8
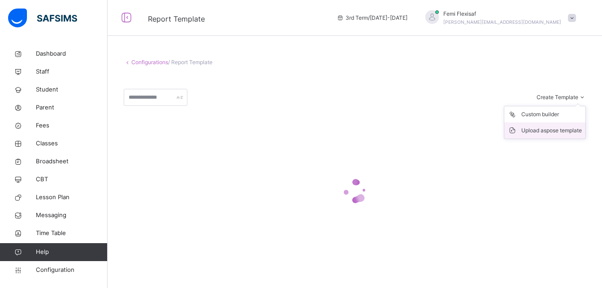
click at [544, 133] on div "Upload aspose template" at bounding box center [551, 130] width 60 height 9
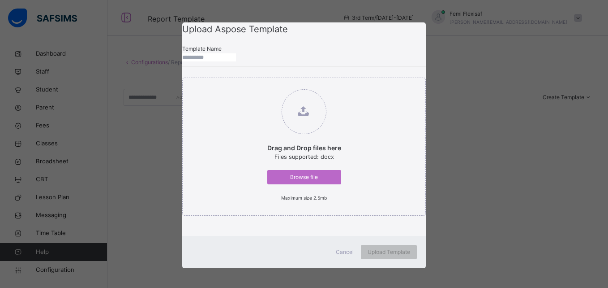
click at [228, 61] on input "text" at bounding box center [209, 57] width 54 height 8
type input "****"
click at [291, 181] on span "Browse file" at bounding box center [304, 177] width 60 height 8
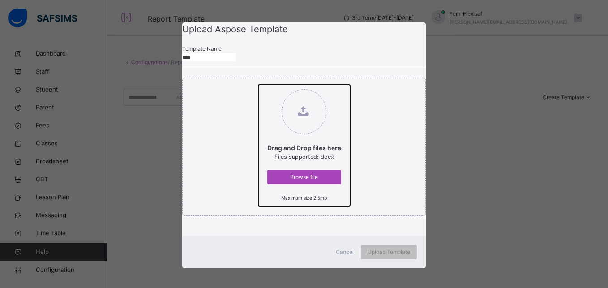
click at [258, 85] on input "Drag and Drop files here Files supported: docx Browse file Maximum size 2.5mb" at bounding box center [258, 85] width 0 height 0
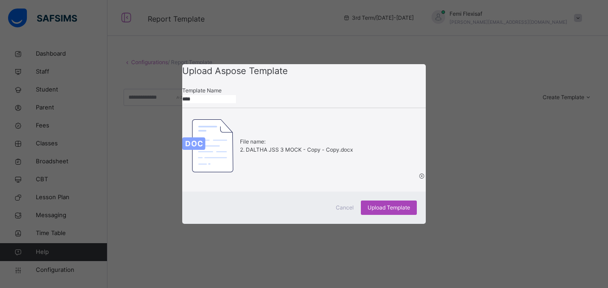
click at [381, 211] on span "Upload Template" at bounding box center [389, 207] width 43 height 8
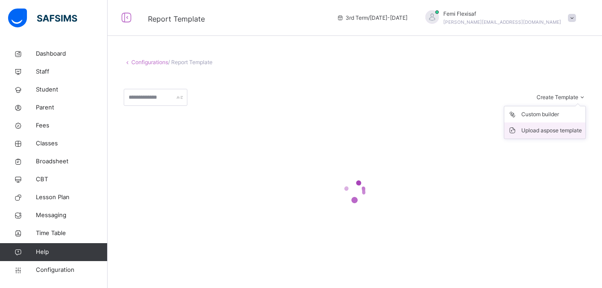
click at [544, 135] on div "Upload aspose template" at bounding box center [551, 130] width 60 height 9
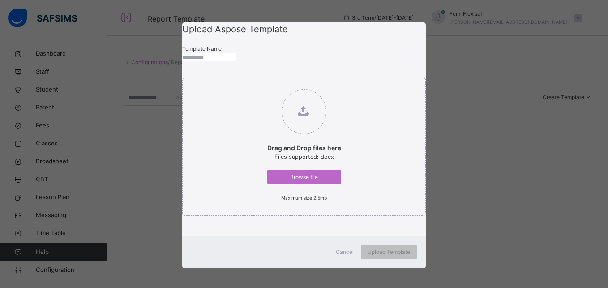
click at [232, 61] on input "text" at bounding box center [209, 57] width 54 height 8
type input "*****"
click at [299, 184] on div "Browse file" at bounding box center [304, 177] width 74 height 14
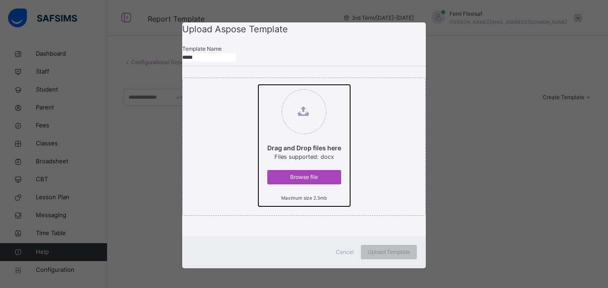
click at [258, 85] on input "Drag and Drop files here Files supported: docx Browse file Maximum size 2.5mb" at bounding box center [258, 85] width 0 height 0
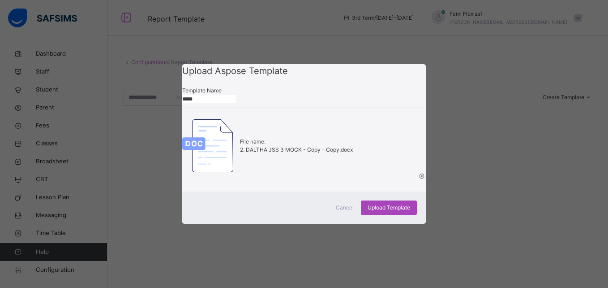
click at [377, 211] on span "Upload Template" at bounding box center [389, 207] width 43 height 8
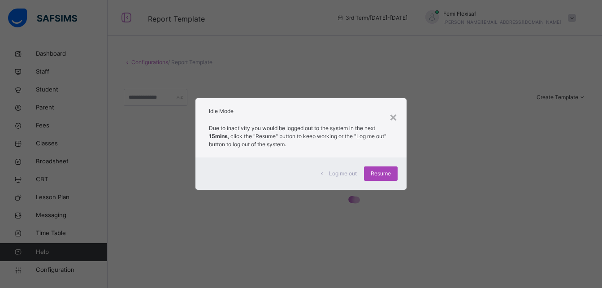
click at [382, 175] on span "Resume" at bounding box center [380, 173] width 20 height 8
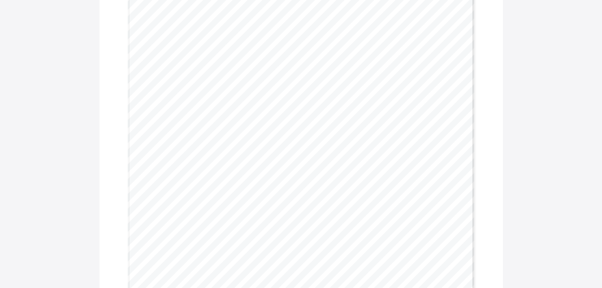
scroll to position [125, 0]
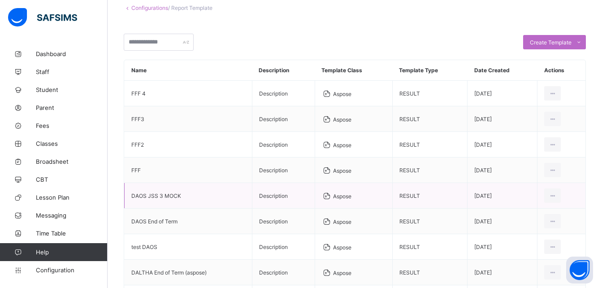
scroll to position [54, 0]
drag, startPoint x: 181, startPoint y: 195, endPoint x: 129, endPoint y: 195, distance: 52.4
click at [129, 195] on td "DAOS JSS 3 MOCK" at bounding box center [189, 196] width 128 height 26
copy td "DAOS JSS 3 MOCK"
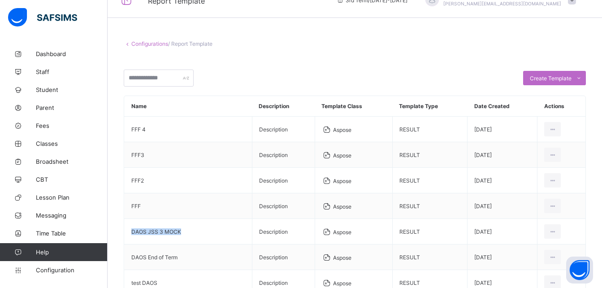
scroll to position [0, 0]
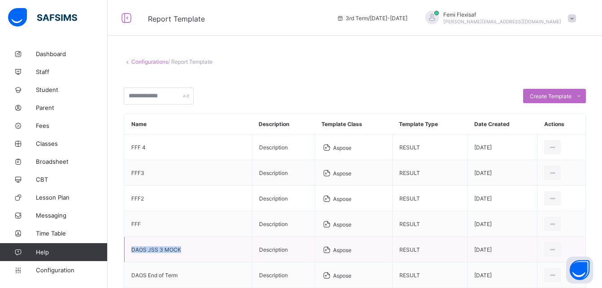
copy td "DAOS JSS 3 MOCK"
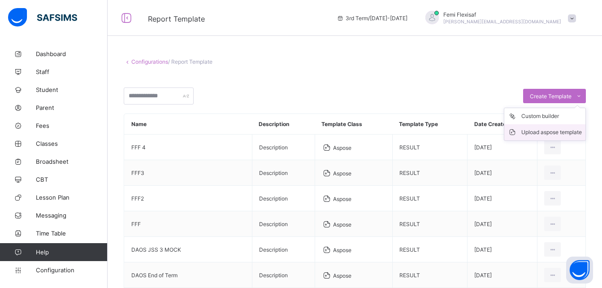
click at [547, 132] on div "Upload aspose template" at bounding box center [551, 132] width 60 height 9
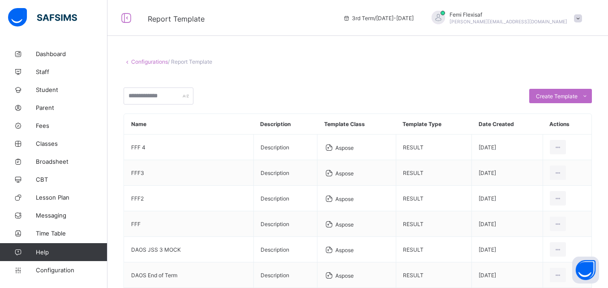
paste input "**********"
type input "**********"
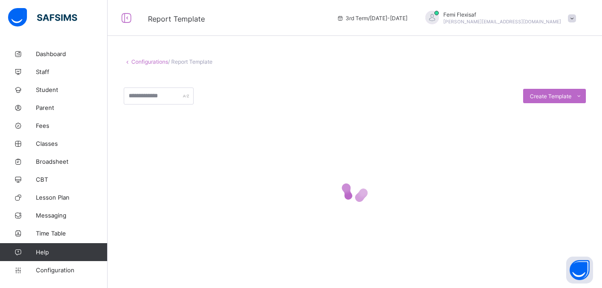
click at [150, 63] on link "Configurations" at bounding box center [149, 61] width 37 height 7
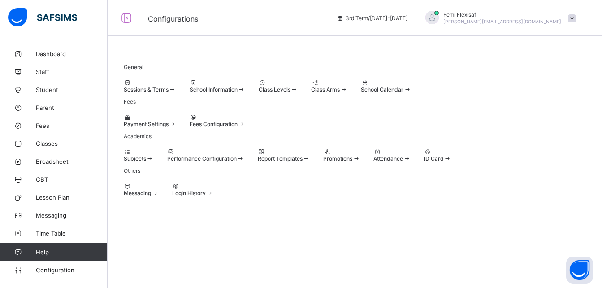
click at [298, 84] on div at bounding box center [277, 82] width 39 height 7
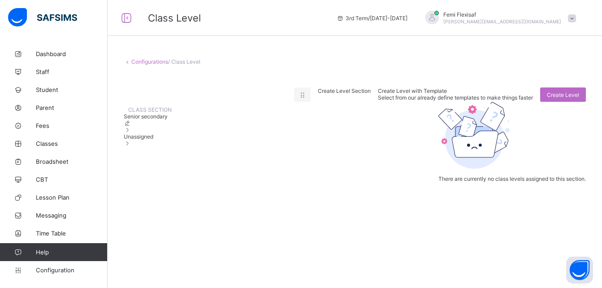
click at [153, 140] on span "Unassigned" at bounding box center [139, 136] width 30 height 7
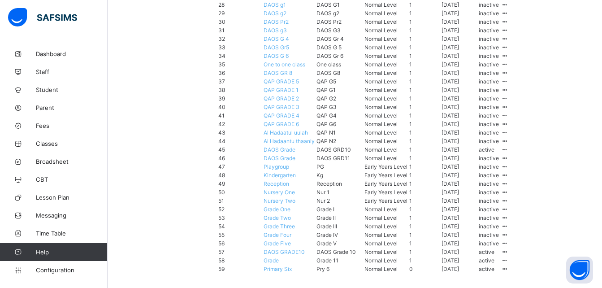
scroll to position [502, 0]
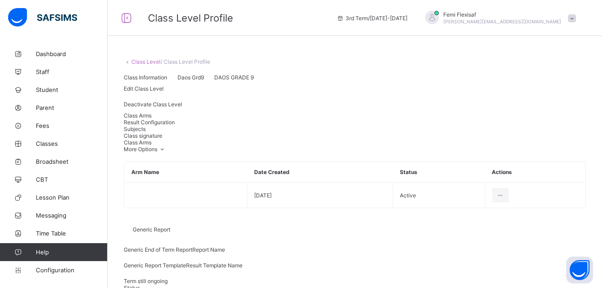
click at [186, 125] on div "Result Configuration" at bounding box center [355, 122] width 462 height 7
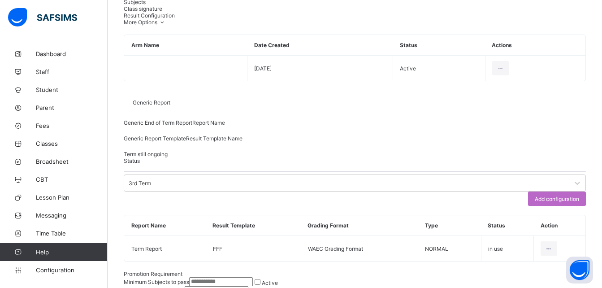
scroll to position [134, 0]
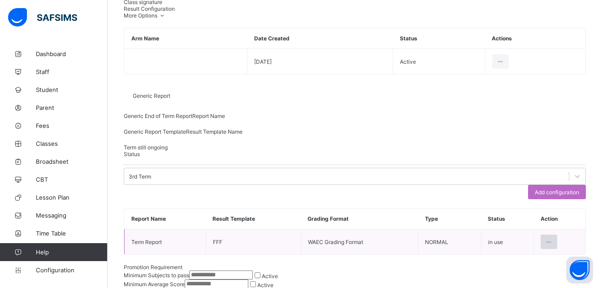
click at [551, 245] on icon at bounding box center [549, 241] width 8 height 7
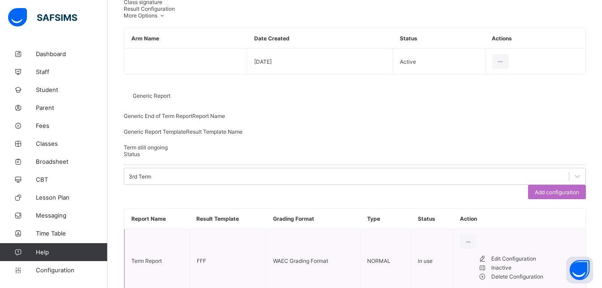
click at [527, 263] on div "Edit Configuration" at bounding box center [534, 258] width 87 height 9
type input "**********"
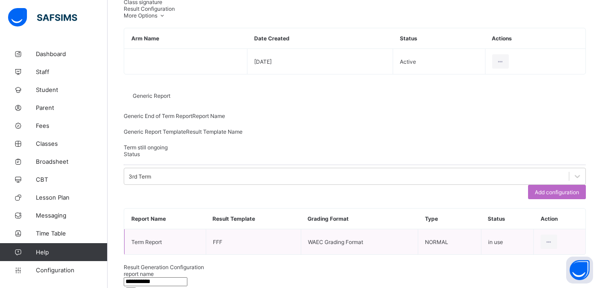
click at [353, 270] on div "**********" at bounding box center [355, 278] width 462 height 16
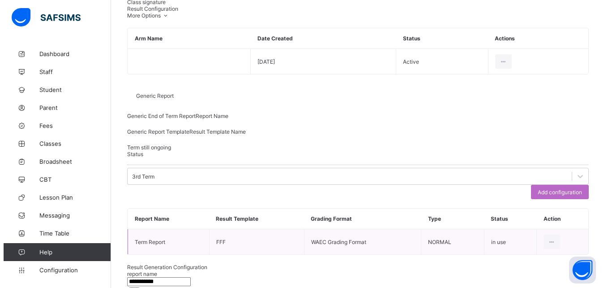
scroll to position [67, 0]
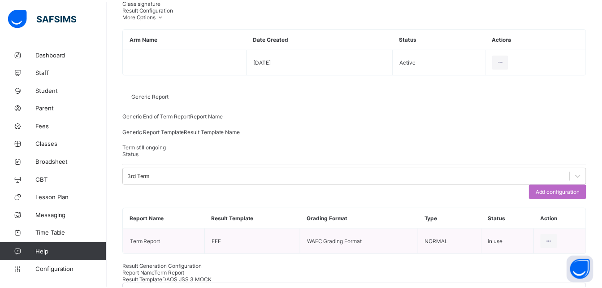
scroll to position [0, 0]
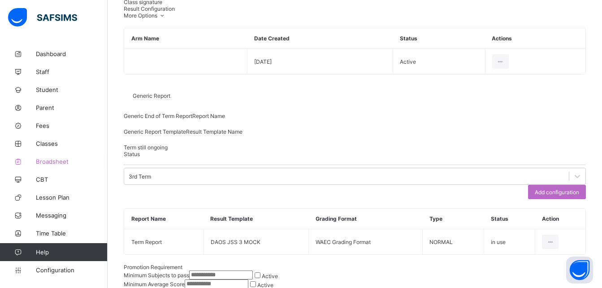
click at [56, 160] on span "Broadsheet" at bounding box center [72, 161] width 72 height 7
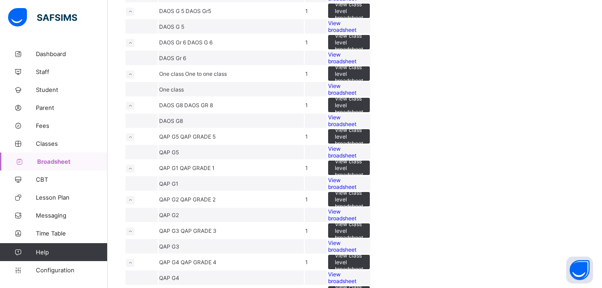
scroll to position [1057, 0]
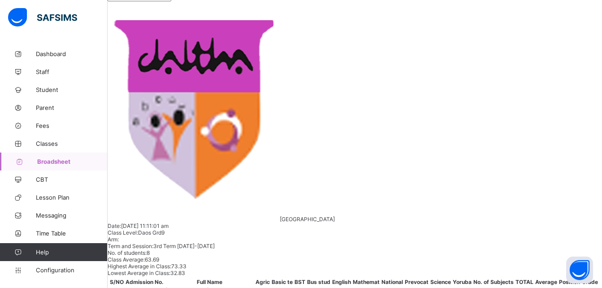
scroll to position [161, 0]
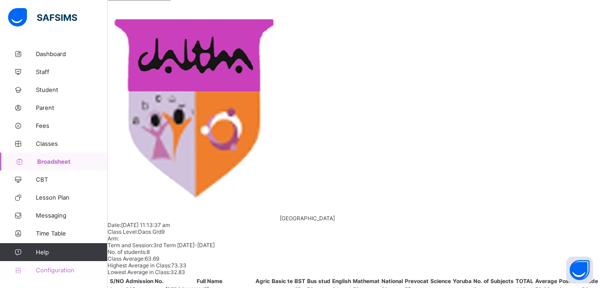
click at [62, 272] on span "Configuration" at bounding box center [71, 269] width 71 height 7
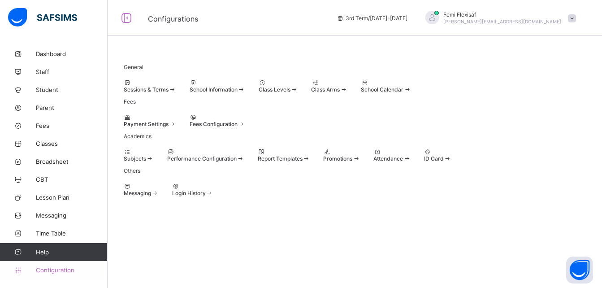
scroll to position [63, 0]
click at [258, 155] on span at bounding box center [258, 155] width 0 height 0
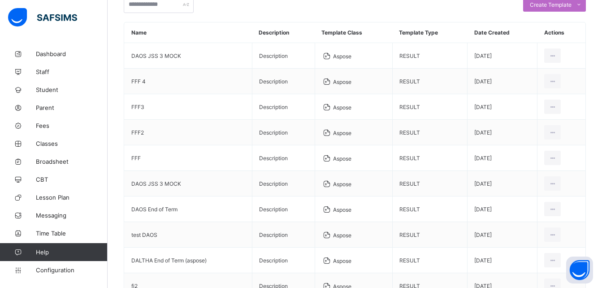
scroll to position [90, 0]
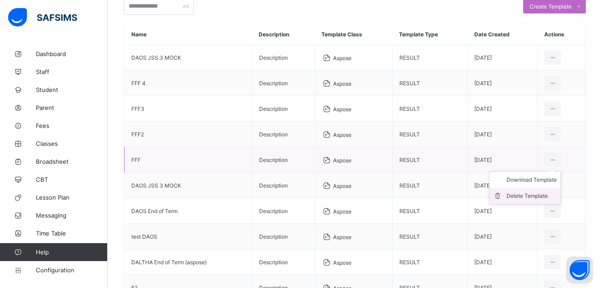
click at [532, 195] on div "Delete Template" at bounding box center [531, 195] width 50 height 9
click at [521, 199] on div "Delete Template" at bounding box center [531, 195] width 50 height 9
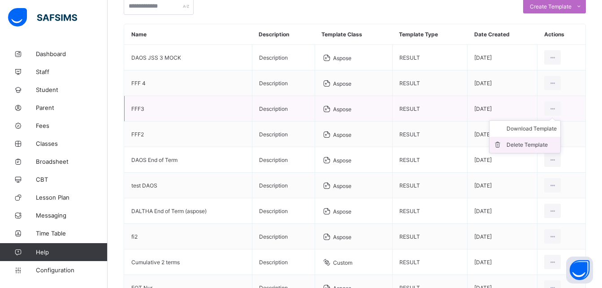
click at [536, 145] on div "Delete Template" at bounding box center [531, 144] width 50 height 9
click at [534, 142] on div "Delete Template" at bounding box center [531, 144] width 50 height 9
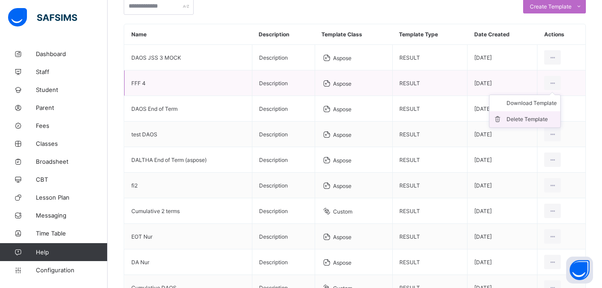
click at [532, 125] on li "Delete Template" at bounding box center [524, 119] width 71 height 16
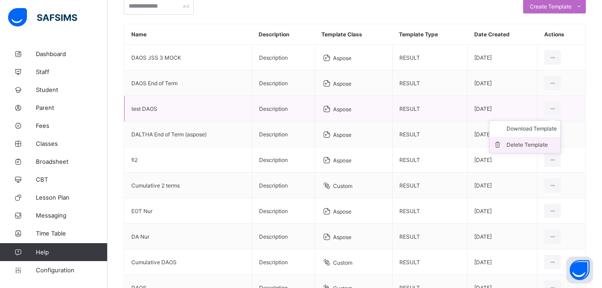
click at [526, 145] on div "Delete Template" at bounding box center [531, 144] width 50 height 9
